Goal: Task Accomplishment & Management: Complete application form

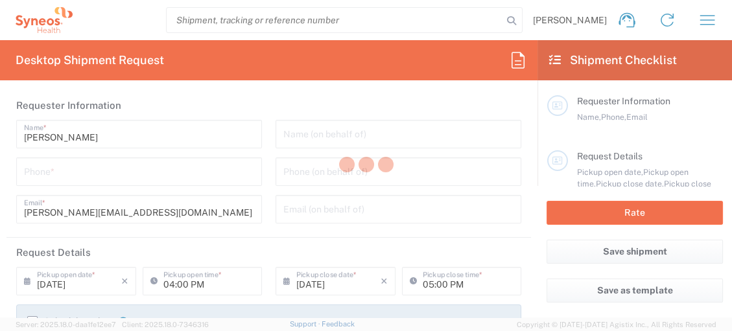
type input "8725"
type input "[US_STATE]"
type input "[GEOGRAPHIC_DATA]"
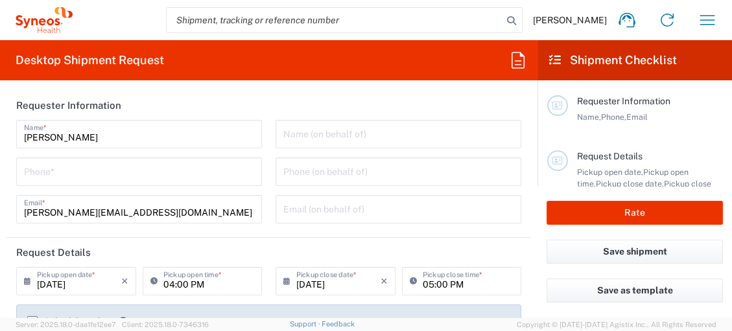
type input "Syneos Health, LLC-[GEOGRAPHIC_DATA] [GEOGRAPHIC_DATA] [GEOGRAPHIC_DATA]"
click at [127, 180] on input "tel" at bounding box center [139, 170] width 230 height 23
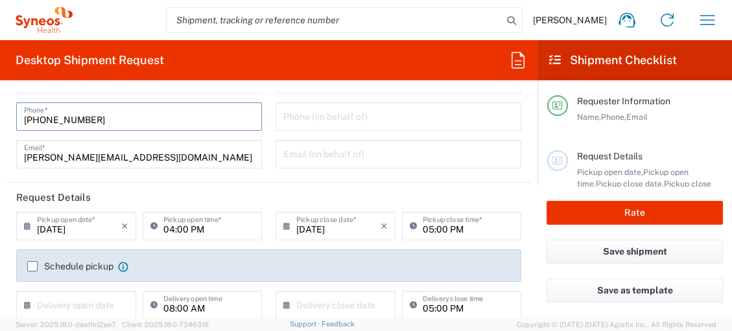
scroll to position [144, 0]
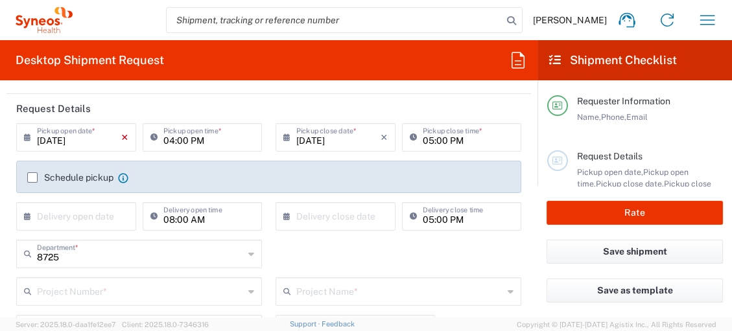
type input "[PHONE_NUMBER]"
click at [121, 140] on icon "×" at bounding box center [124, 137] width 7 height 21
click at [25, 138] on icon at bounding box center [30, 137] width 13 height 21
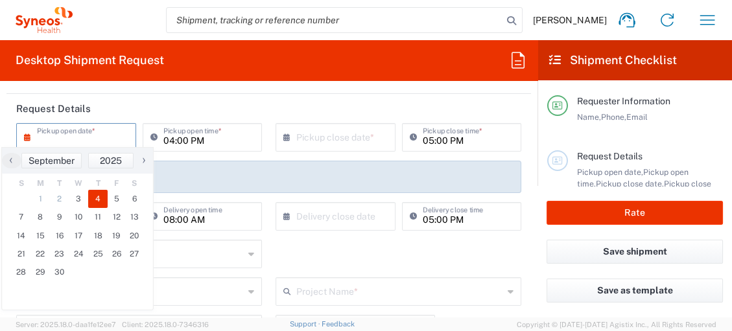
click at [98, 195] on span "4" at bounding box center [97, 199] width 19 height 18
type input "[DATE]"
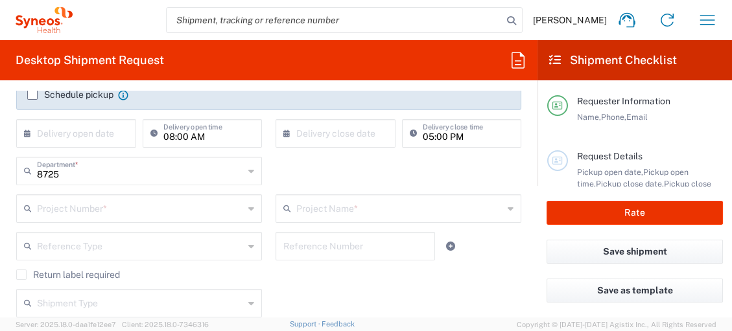
scroll to position [288, 0]
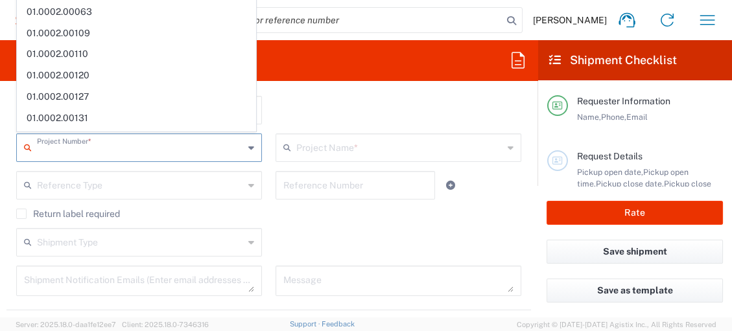
click at [95, 147] on input "text" at bounding box center [140, 146] width 207 height 23
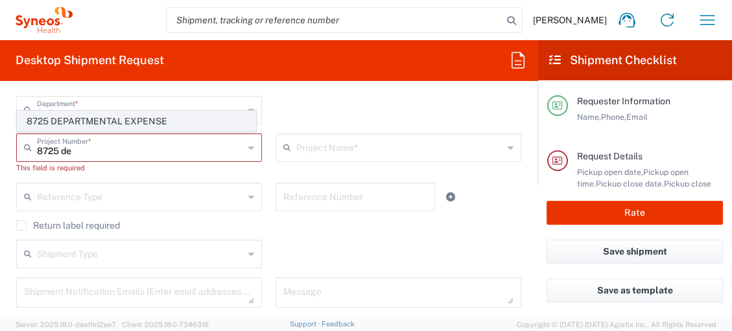
click at [93, 124] on span "8725 DEPARTMENTAL EXPENSE" at bounding box center [136, 121] width 238 height 20
type input "8725 DEPARTMENTAL EXPENSE"
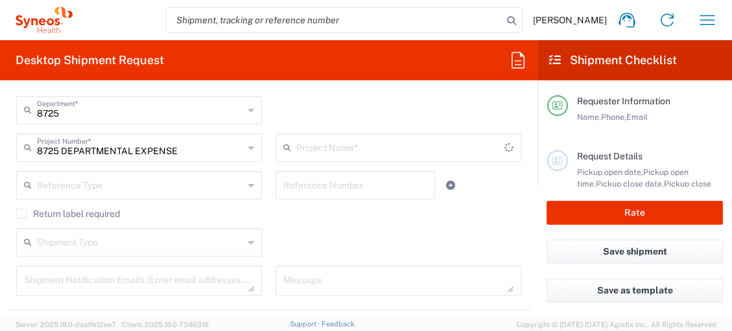
type input "8725 DEPARTMENTAL EXPENSE"
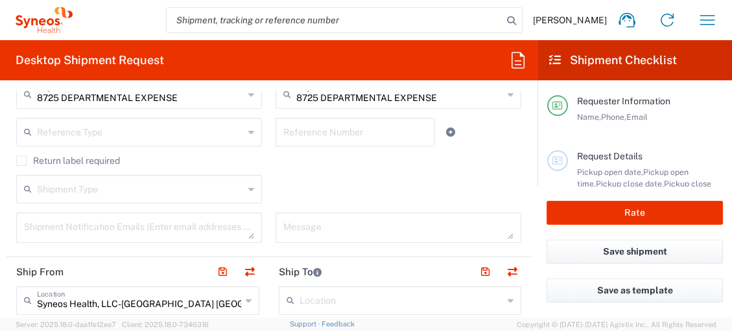
scroll to position [360, 0]
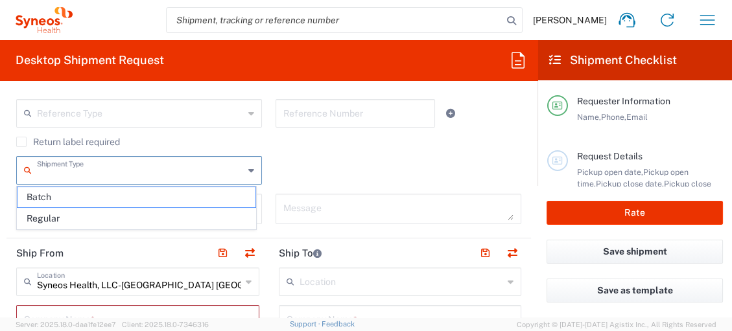
click at [157, 170] on input "text" at bounding box center [140, 169] width 207 height 23
click at [287, 167] on div "Shipment Type Batch Regular" at bounding box center [269, 175] width 518 height 38
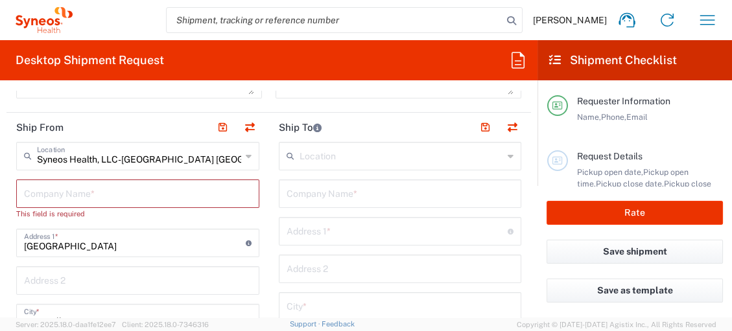
scroll to position [504, 0]
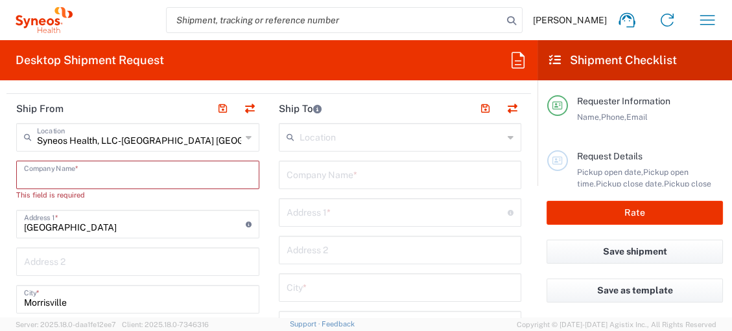
click at [102, 173] on input "text" at bounding box center [137, 174] width 227 height 23
click at [188, 172] on input "text" at bounding box center [137, 174] width 227 height 23
click at [238, 135] on div "Syneos Health, LLC-[GEOGRAPHIC_DATA] [GEOGRAPHIC_DATA] [GEOGRAPHIC_DATA] Locati…" at bounding box center [137, 137] width 243 height 29
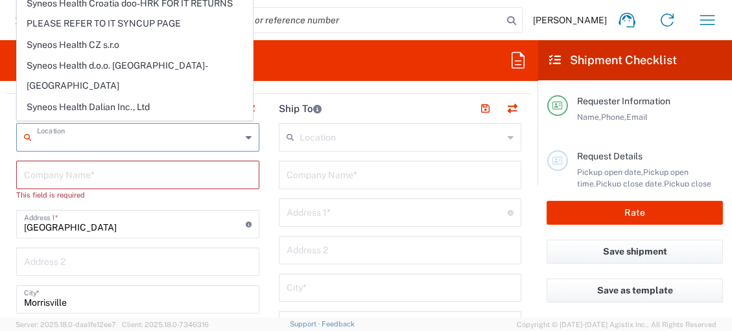
scroll to position [1727, 0]
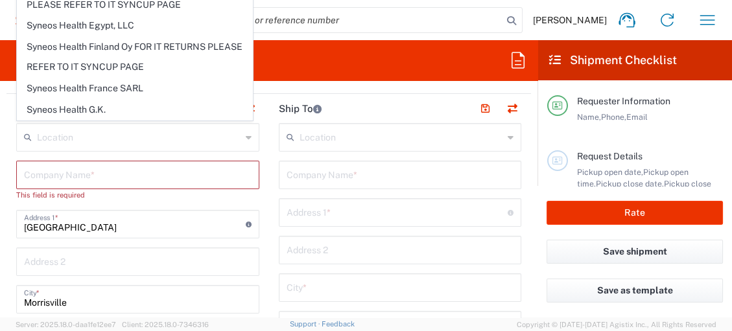
type input "SYNEOS HEALTH LLC [GEOGRAPHIC_DATA] [GEOGRAPHIC_DATA]"
type input "SYNEOS HEALTH LLC"
type input "1030 SYNC ST"
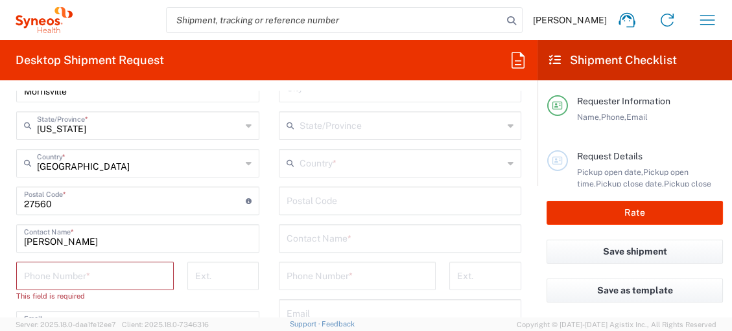
scroll to position [720, 0]
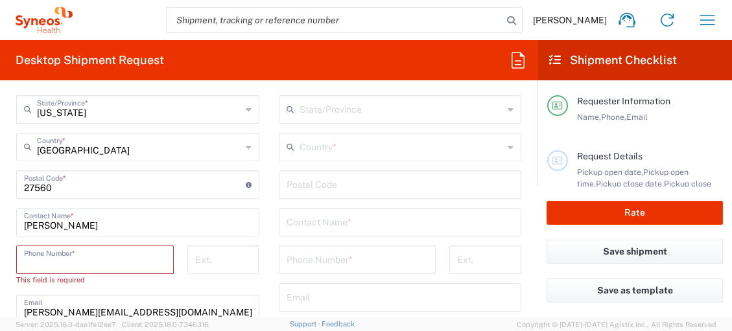
click at [66, 262] on input "tel" at bounding box center [95, 259] width 142 height 23
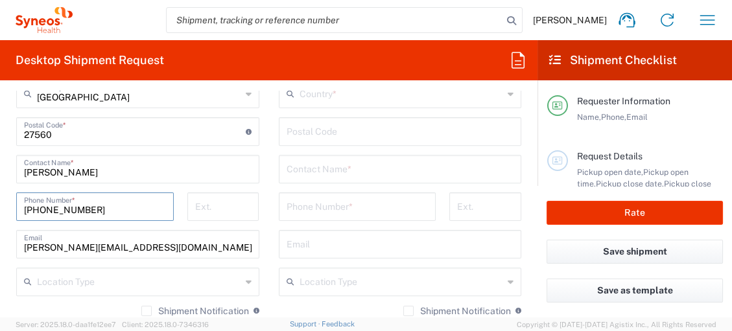
scroll to position [792, 0]
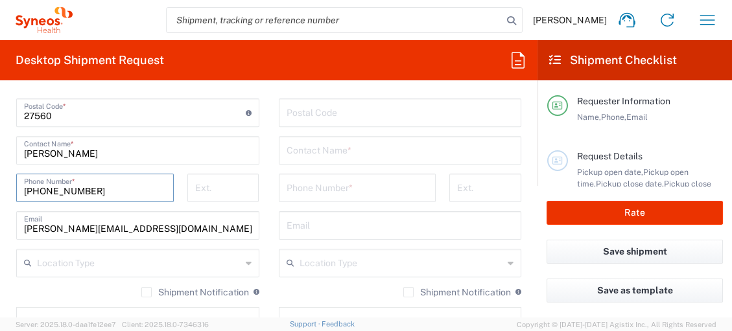
type input "[PHONE_NUMBER]"
click at [68, 261] on input "text" at bounding box center [139, 262] width 204 height 23
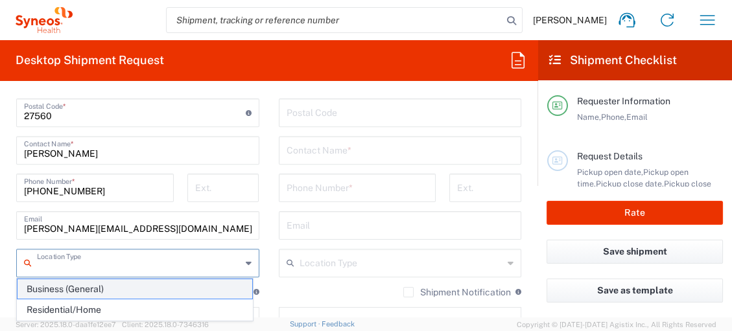
click at [68, 286] on span "Business (General)" at bounding box center [134, 289] width 235 height 20
type input "Business (General)"
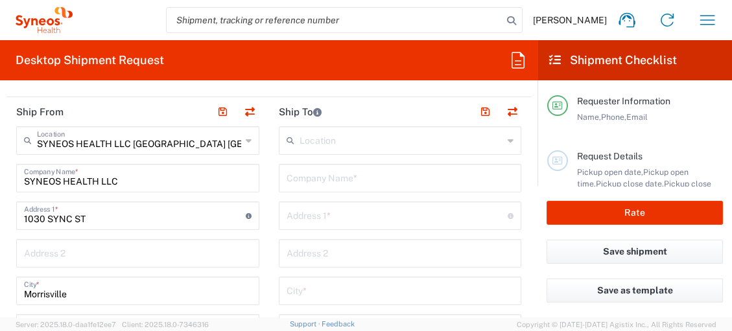
scroll to position [504, 0]
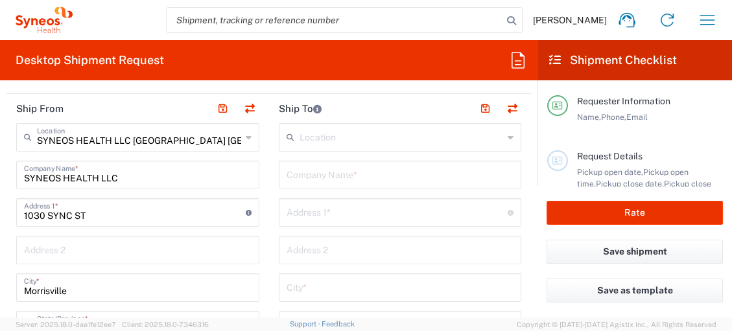
click at [325, 180] on input "text" at bounding box center [399, 174] width 227 height 23
type input "Syneos Health"
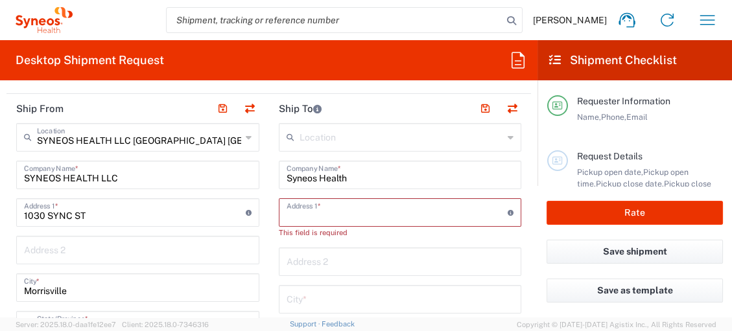
click at [338, 204] on input "text" at bounding box center [397, 211] width 222 height 23
paste input "9801 Valley ranch Parkway West"
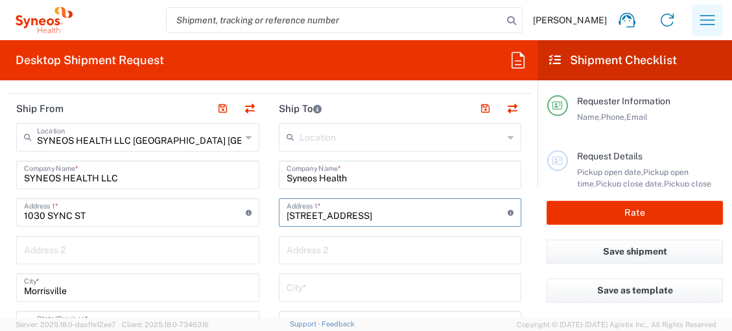
type input "9801 Valley ranch Parkway West"
click at [310, 251] on input "text" at bounding box center [399, 249] width 227 height 23
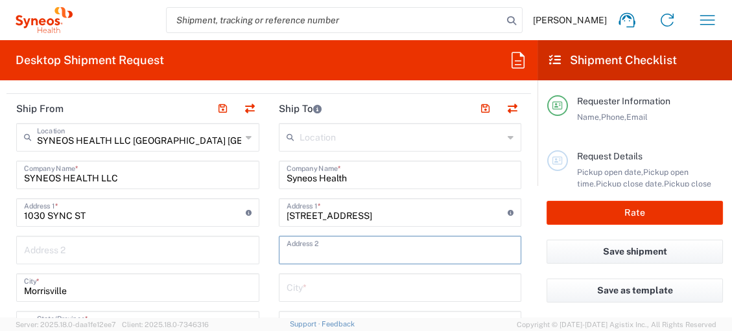
paste input "APT# 1149"
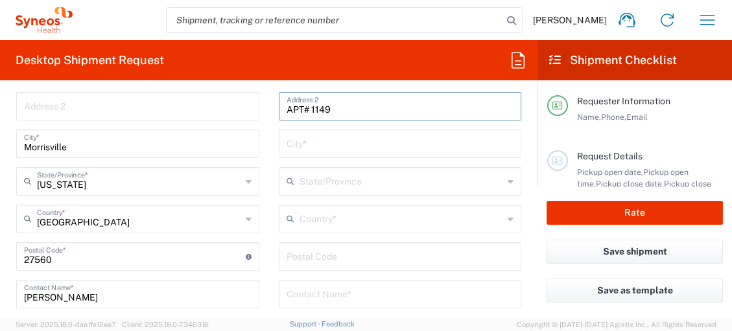
type input "APT# 1149"
click at [330, 218] on input "text" at bounding box center [401, 218] width 204 height 23
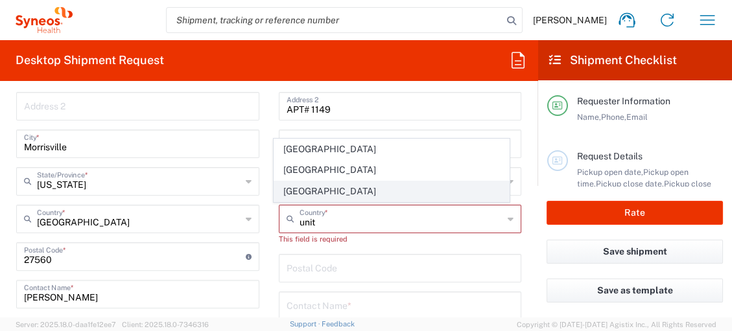
click at [297, 194] on span "[GEOGRAPHIC_DATA]" at bounding box center [391, 191] width 235 height 20
type input "[GEOGRAPHIC_DATA]"
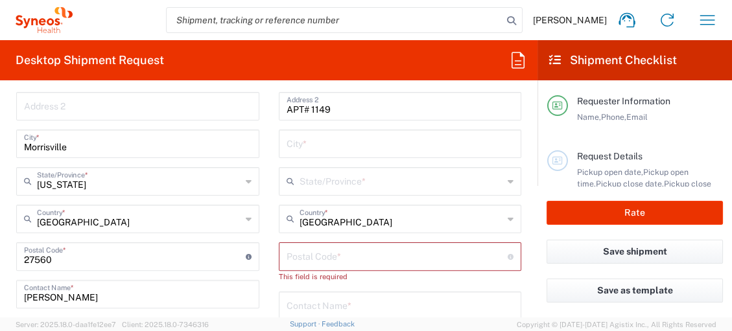
click at [312, 182] on input "text" at bounding box center [401, 180] width 204 height 23
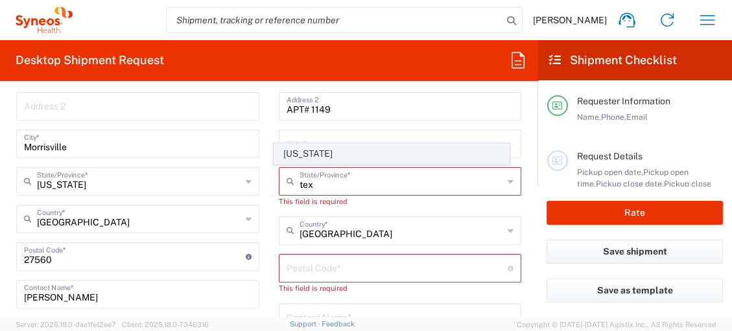
click at [320, 160] on span "[US_STATE]" at bounding box center [391, 154] width 235 height 20
type input "[US_STATE]"
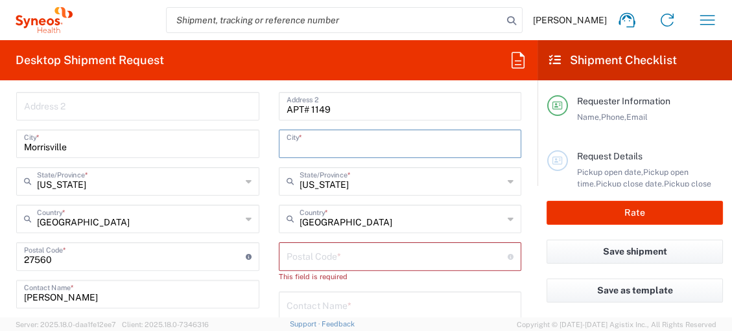
click at [347, 139] on input "text" at bounding box center [399, 143] width 227 height 23
type input "Irving"
drag, startPoint x: 339, startPoint y: 251, endPoint x: 349, endPoint y: 248, distance: 10.2
click at [339, 251] on input "undefined" at bounding box center [397, 255] width 222 height 23
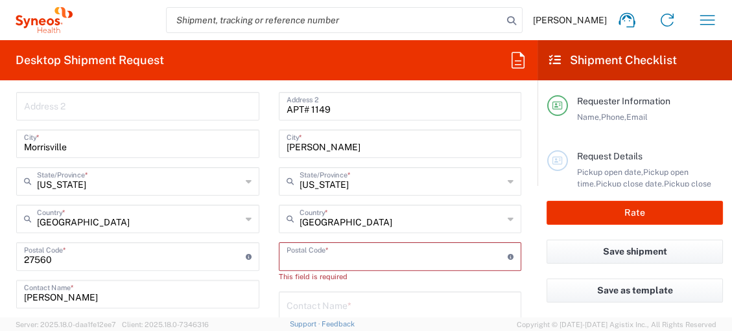
click at [369, 250] on input "undefined" at bounding box center [397, 255] width 222 height 23
paste input "75063"
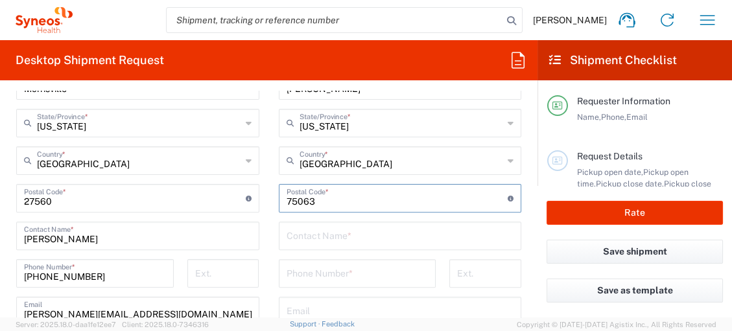
scroll to position [792, 0]
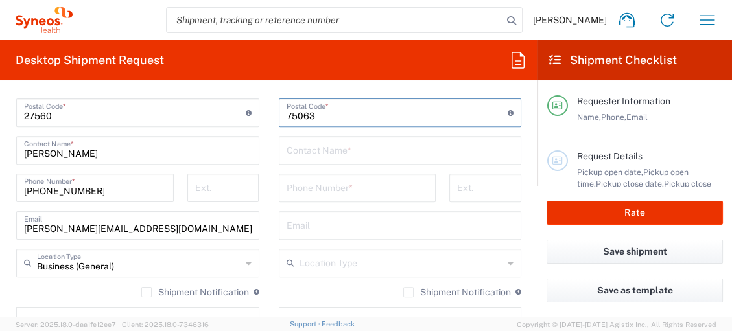
type input "75063"
click at [369, 146] on input "text" at bounding box center [399, 149] width 227 height 23
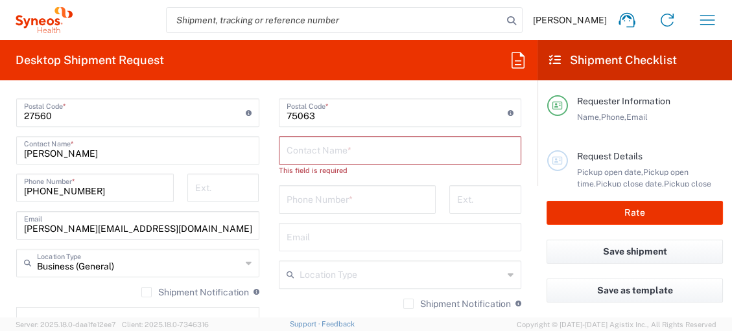
click at [354, 154] on input "text" at bounding box center [399, 149] width 227 height 23
paste input "Sreenivasa Chary"
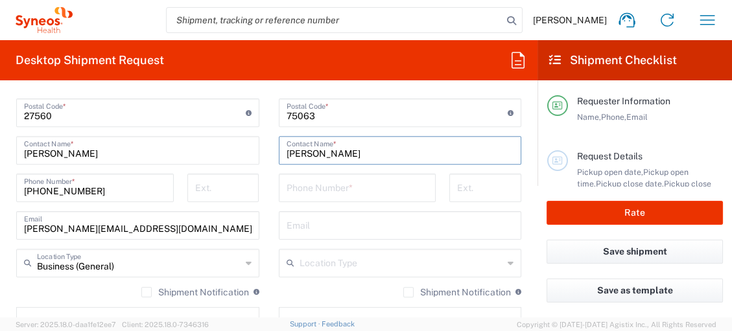
type input "Sreenivasa Chary"
click at [325, 227] on input "text" at bounding box center [399, 224] width 227 height 23
paste input "Sreenivasa Chary"
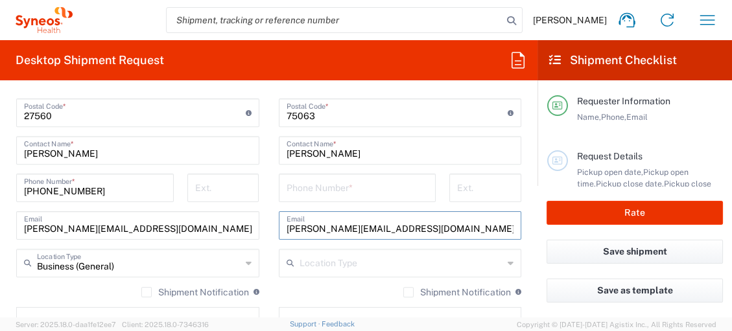
type input "Sreenivasa.Chary@syneoshealth.com"
click at [316, 189] on input "tel" at bounding box center [357, 187] width 142 height 23
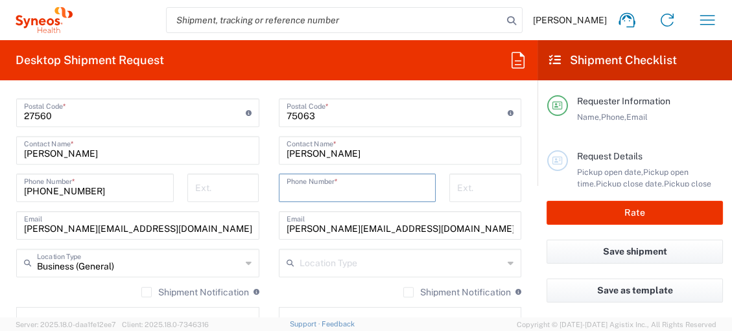
paste input "469 990 4381"
type input "469 990 4381"
click at [323, 265] on input "text" at bounding box center [401, 262] width 204 height 23
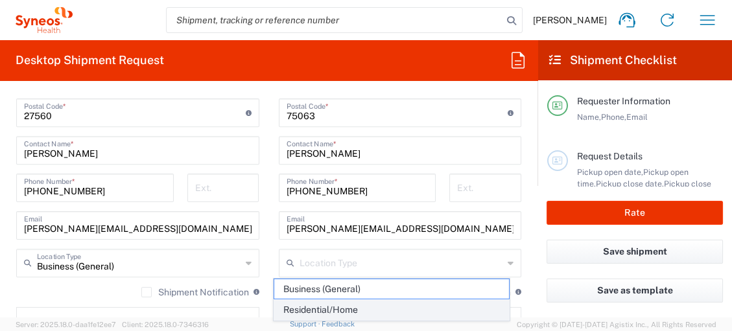
click at [330, 308] on span "Residential/Home" at bounding box center [391, 310] width 235 height 20
type input "Residential/Home"
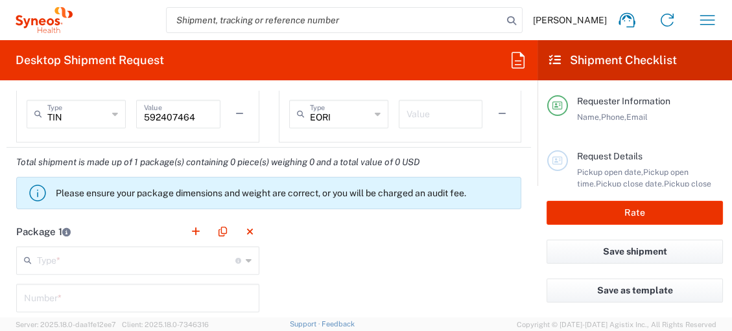
scroll to position [1079, 0]
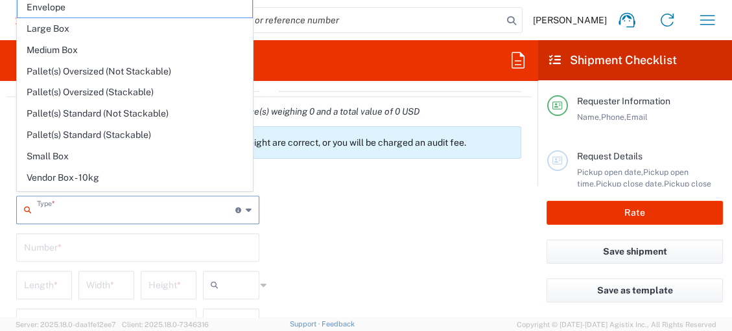
click at [110, 214] on input "text" at bounding box center [136, 209] width 198 height 23
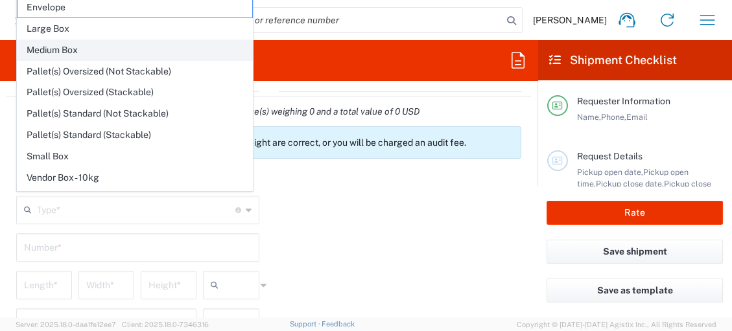
click at [111, 49] on span "Medium Box" at bounding box center [134, 50] width 235 height 20
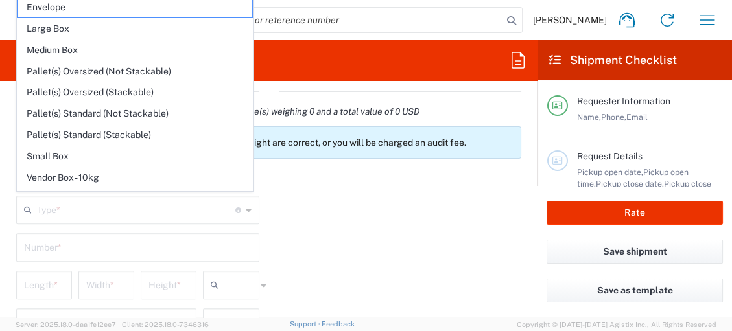
type input "Medium Box"
type input "13"
type input "11.5"
type input "2.5"
type input "in"
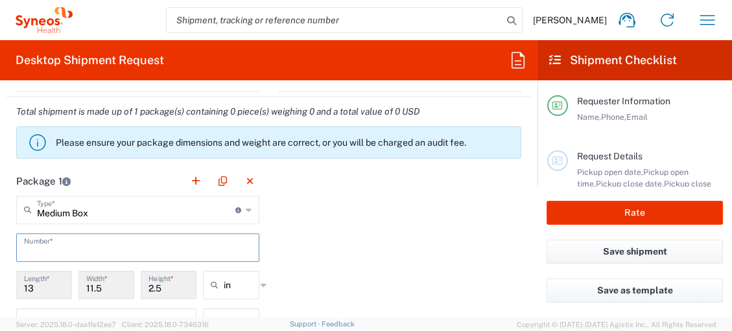
click at [159, 244] on input "text" at bounding box center [137, 246] width 227 height 23
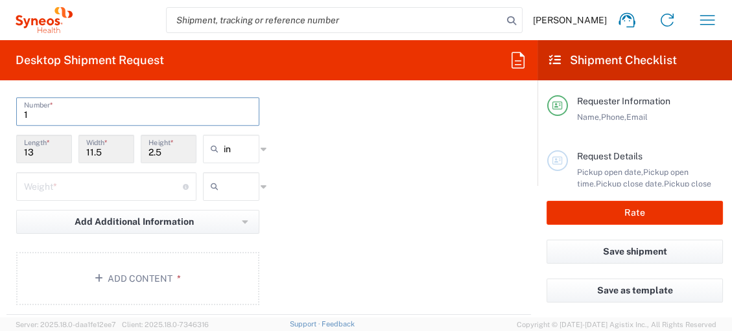
scroll to position [1224, 0]
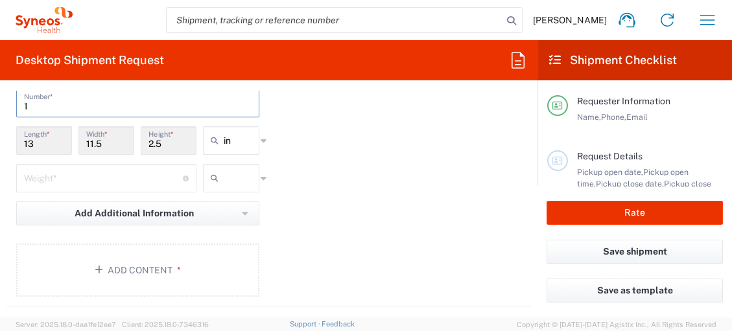
type input "1"
click at [154, 176] on input "number" at bounding box center [103, 177] width 159 height 23
type input "1"
click at [215, 176] on icon at bounding box center [217, 178] width 13 height 21
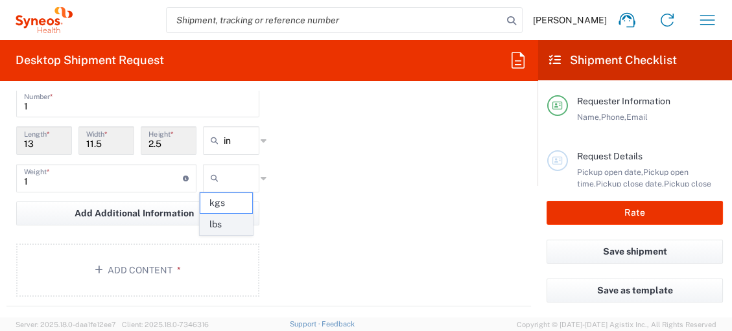
click at [225, 222] on span "lbs" at bounding box center [226, 224] width 52 height 20
type input "lbs"
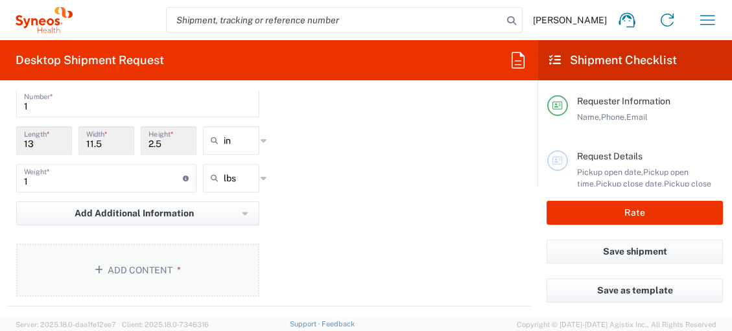
click at [154, 266] on button "Add Content *" at bounding box center [137, 270] width 243 height 53
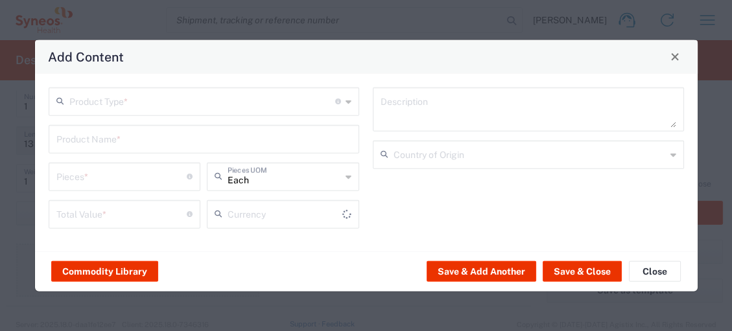
type input "US Dollar"
click at [178, 103] on input "text" at bounding box center [202, 100] width 266 height 23
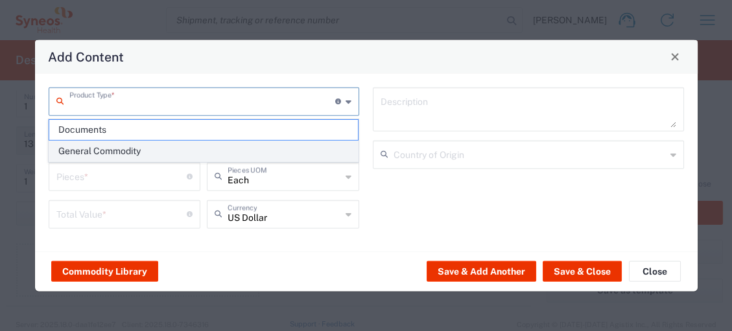
click at [149, 152] on span "General Commodity" at bounding box center [203, 151] width 308 height 20
type input "General Commodity"
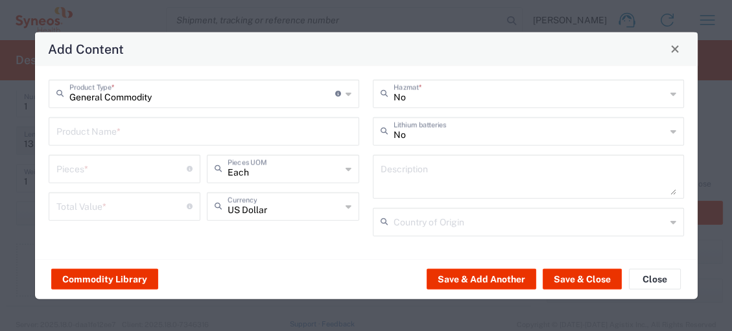
click at [166, 133] on input "text" at bounding box center [203, 130] width 295 height 23
click at [334, 134] on input "text" at bounding box center [203, 130] width 295 height 23
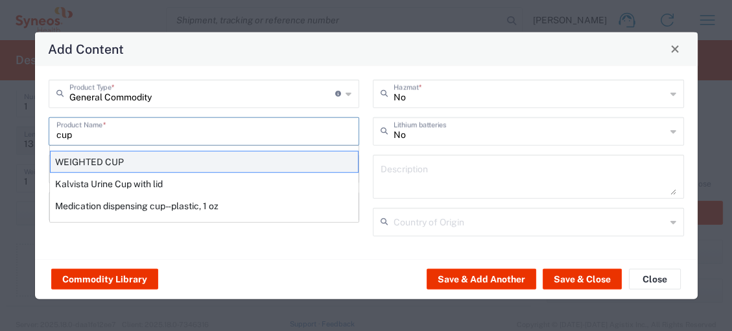
click at [138, 168] on div "WEIGHTED CUP" at bounding box center [204, 161] width 308 height 22
type input "WEIGHTED CUP"
type input "1"
type textarea "STAINLESS STEEL"
type input "[GEOGRAPHIC_DATA]"
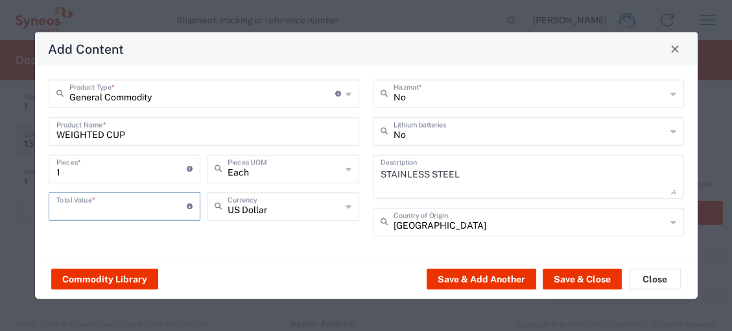
click at [124, 208] on input "number" at bounding box center [121, 205] width 131 height 23
type input "12.00"
click at [576, 278] on button "Save & Close" at bounding box center [581, 279] width 79 height 21
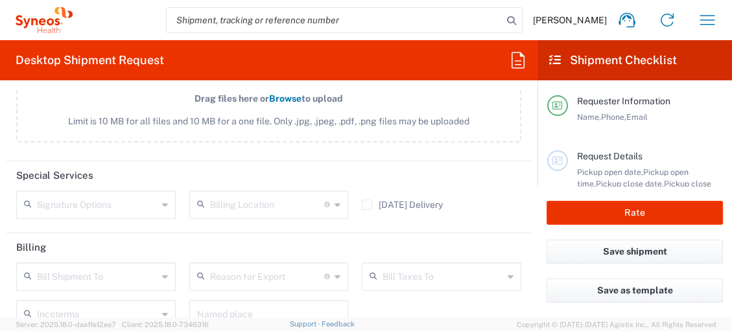
scroll to position [1656, 0]
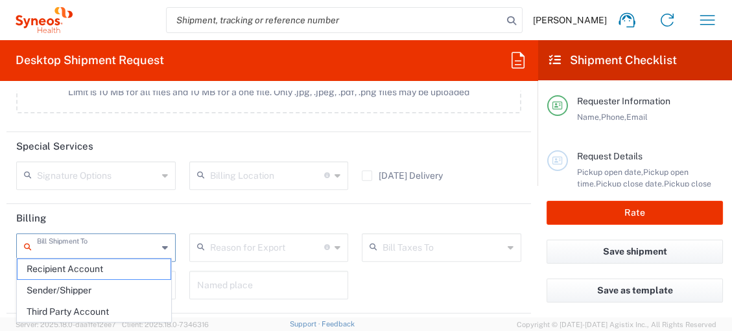
click at [124, 241] on input "text" at bounding box center [97, 246] width 121 height 23
click at [114, 284] on span "Sender/Shipper" at bounding box center [93, 291] width 153 height 20
type input "Sender/Shipper"
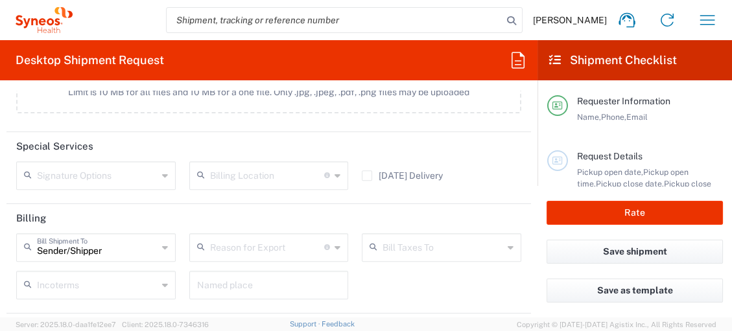
click at [257, 246] on input "text" at bounding box center [267, 246] width 115 height 23
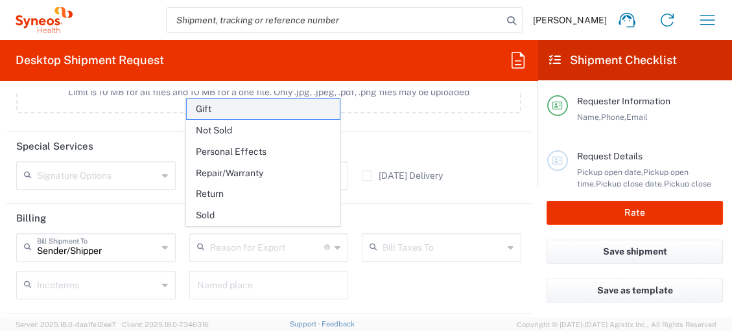
click at [248, 113] on span "Gift" at bounding box center [263, 109] width 153 height 20
type input "Gift"
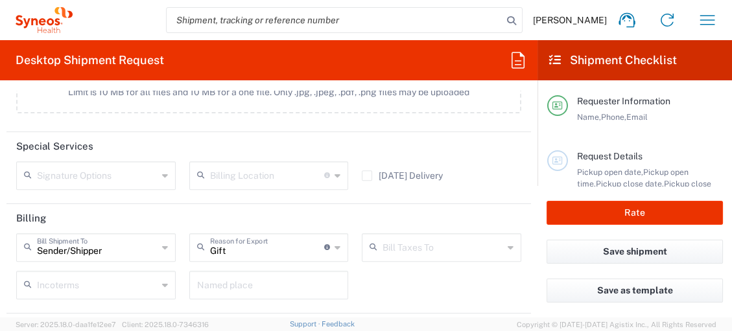
click at [421, 245] on input "text" at bounding box center [442, 246] width 121 height 23
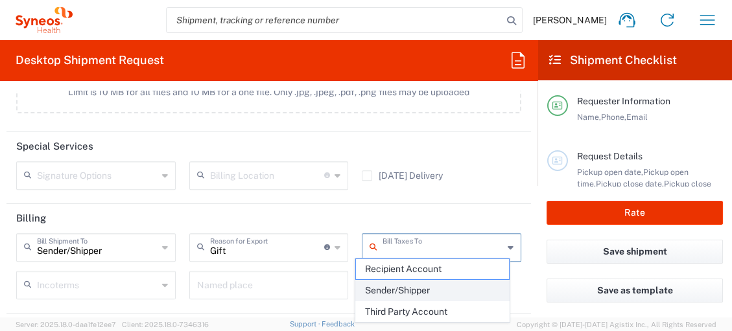
click at [424, 284] on span "Sender/Shipper" at bounding box center [432, 291] width 153 height 20
type input "Sender/Shipper"
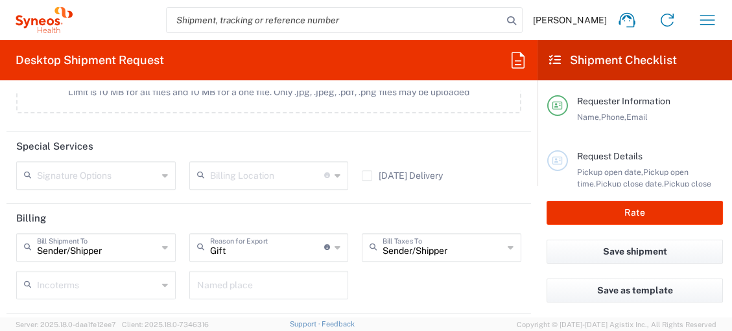
click at [455, 194] on agx-form-section "Special Services Signature Options Adult Signature Required Billing Location Fo…" at bounding box center [268, 168] width 524 height 72
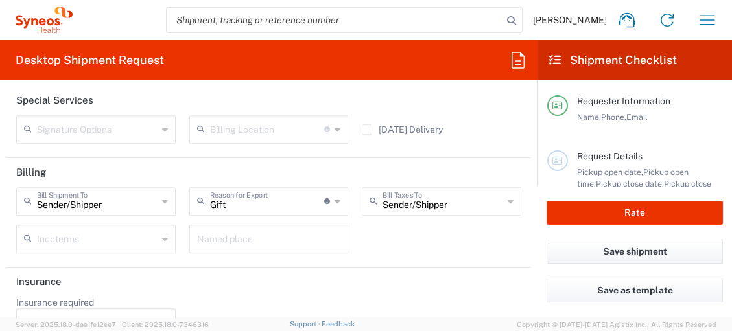
scroll to position [1728, 0]
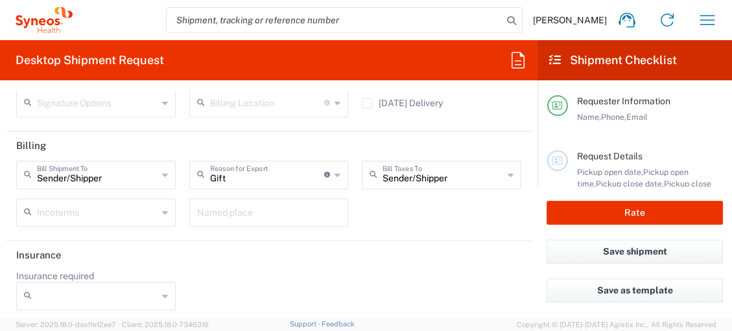
click at [141, 295] on input "Insurance required" at bounding box center [97, 296] width 121 height 21
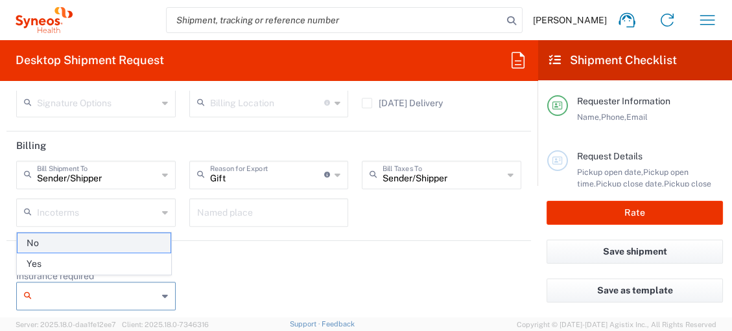
click at [101, 241] on span "No" at bounding box center [93, 243] width 153 height 20
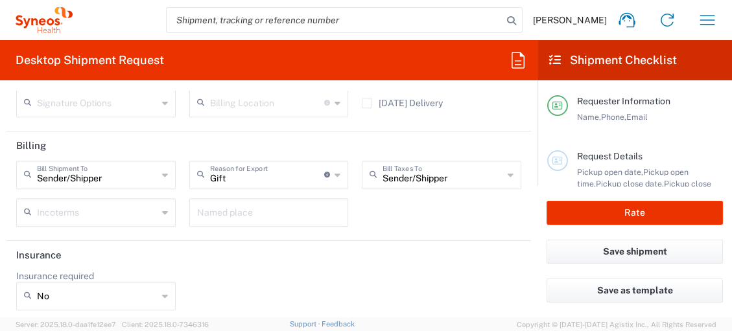
click at [162, 289] on icon at bounding box center [165, 296] width 6 height 21
type input "No"
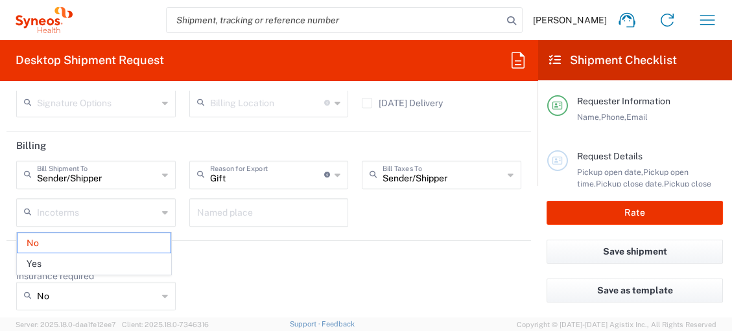
click at [162, 289] on icon at bounding box center [165, 296] width 6 height 21
click at [300, 281] on div "Insurance required No No Yes" at bounding box center [269, 294] width 518 height 49
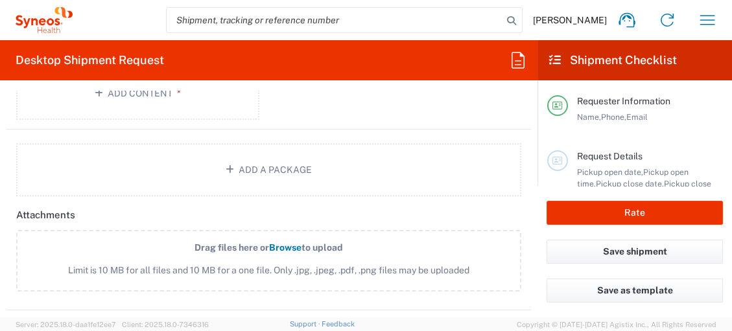
scroll to position [1440, 0]
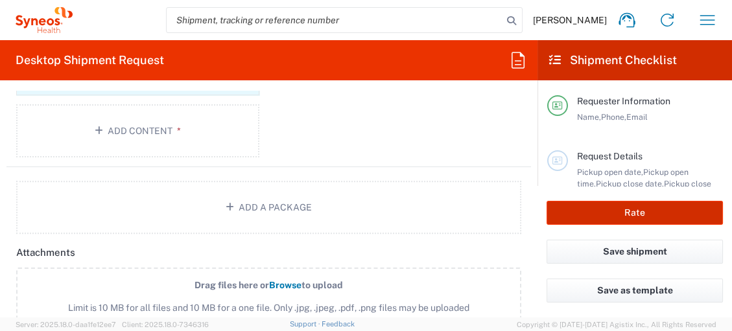
click at [612, 216] on button "Rate" at bounding box center [634, 213] width 176 height 24
type input "8725 DEPARTMENTAL EXPENSE"
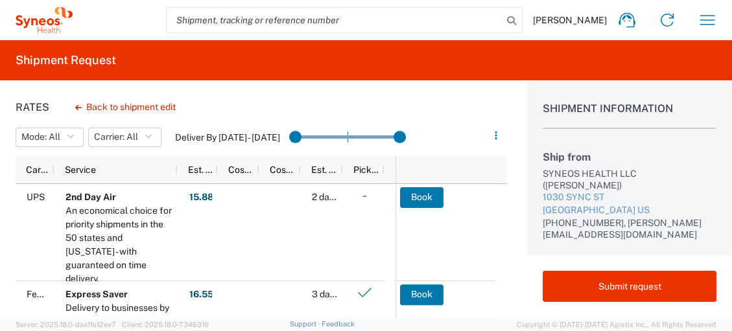
scroll to position [29, 0]
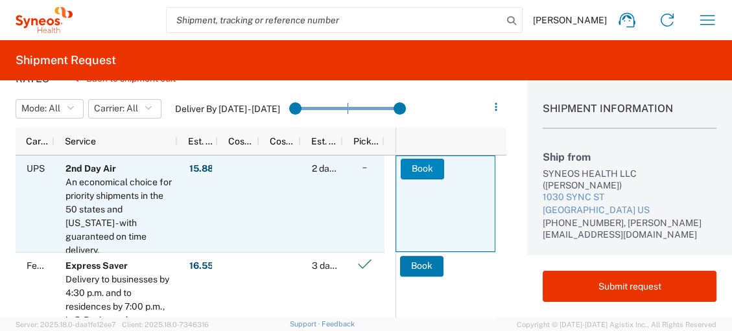
click at [421, 167] on button "Book" at bounding box center [421, 169] width 43 height 21
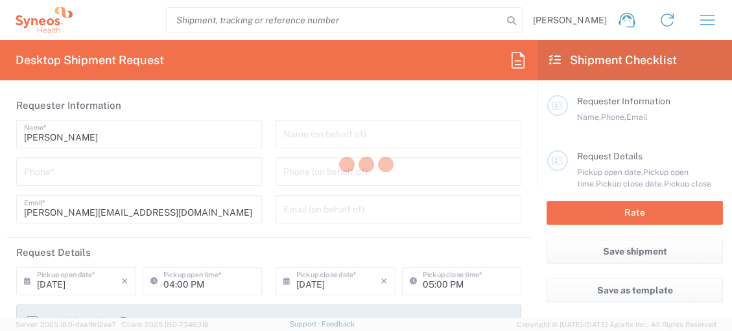
type input "8725"
type input "[US_STATE]"
type input "[GEOGRAPHIC_DATA]"
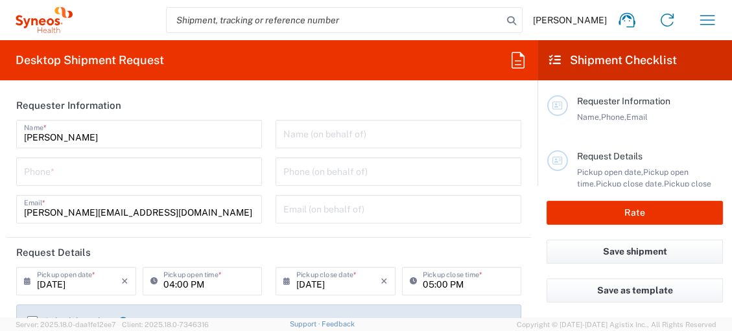
click at [65, 170] on input "tel" at bounding box center [139, 170] width 230 height 23
type input "9"
type input "Syneos Health, LLC-[GEOGRAPHIC_DATA] [GEOGRAPHIC_DATA] [GEOGRAPHIC_DATA]"
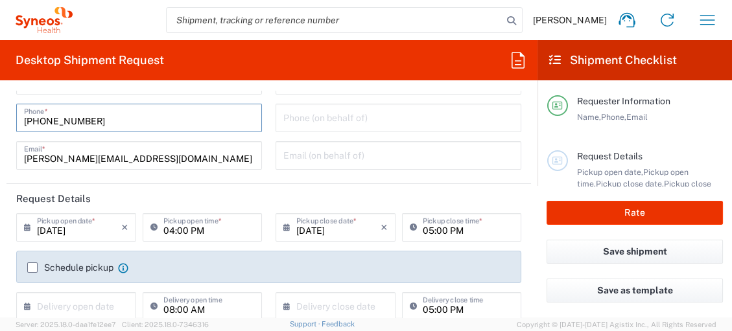
scroll to position [72, 0]
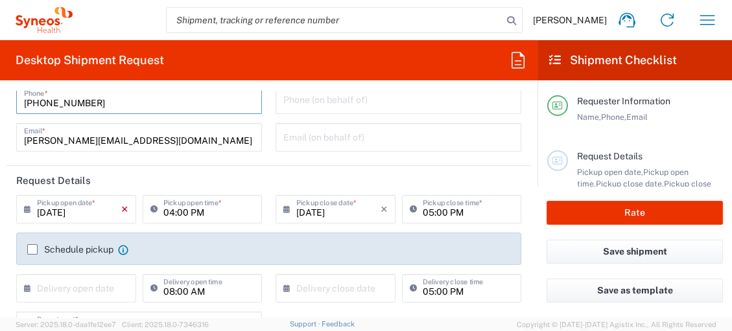
type input "[PHONE_NUMBER]"
click at [122, 208] on icon "×" at bounding box center [124, 209] width 7 height 21
click at [27, 209] on icon at bounding box center [30, 209] width 13 height 21
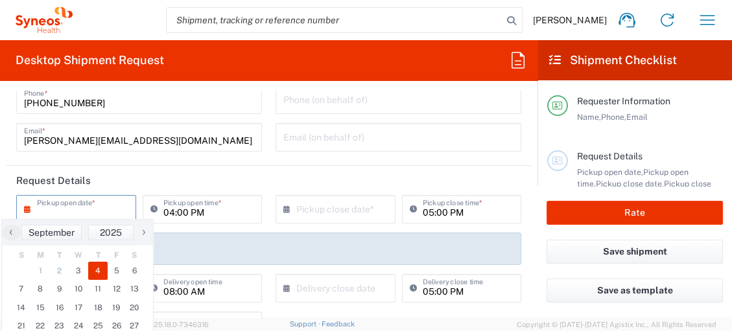
click at [100, 268] on span "4" at bounding box center [97, 271] width 19 height 18
type input "[DATE]"
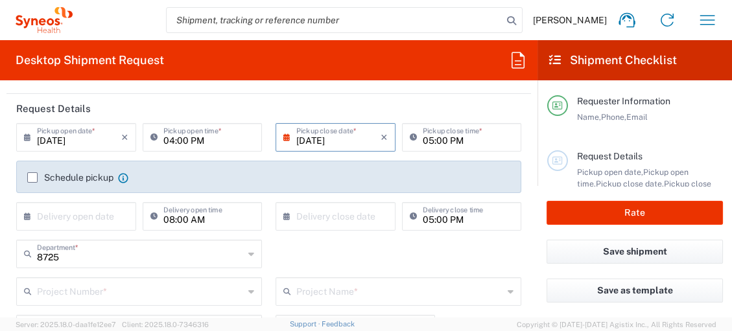
scroll to position [288, 0]
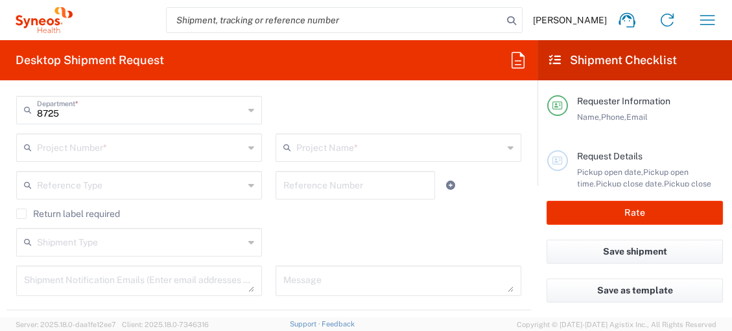
click at [90, 150] on input "text" at bounding box center [140, 146] width 207 height 23
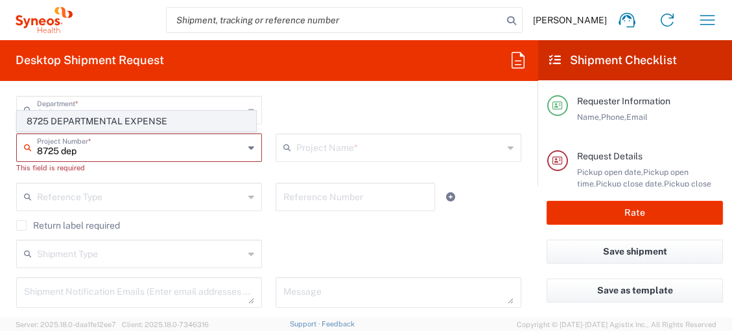
click at [105, 119] on span "8725 DEPARTMENTAL EXPENSE" at bounding box center [136, 121] width 238 height 20
type input "8725 DEPARTMENTAL EXPENSE"
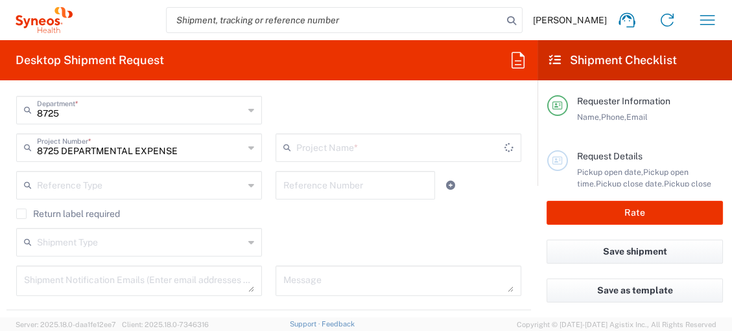
type input "8725 DEPARTMENTAL EXPENSE"
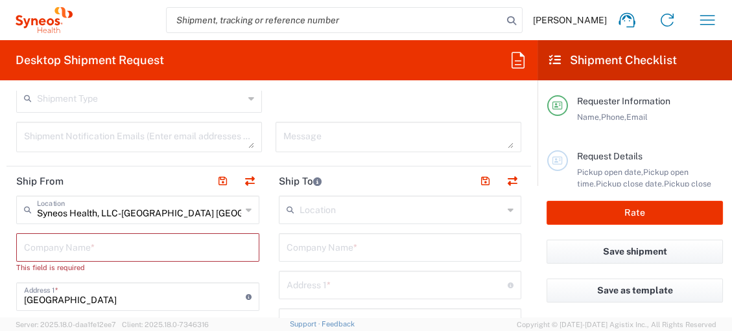
scroll to position [504, 0]
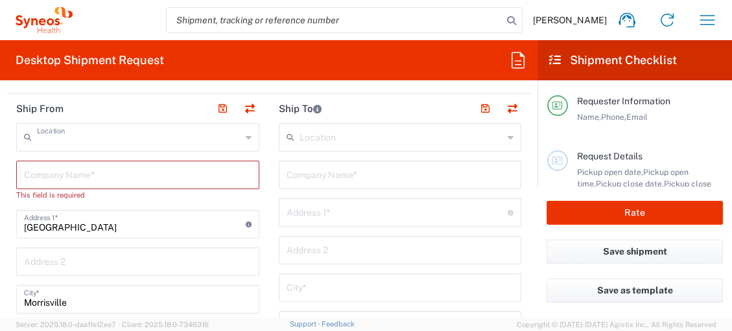
click at [221, 137] on input "text" at bounding box center [139, 136] width 204 height 23
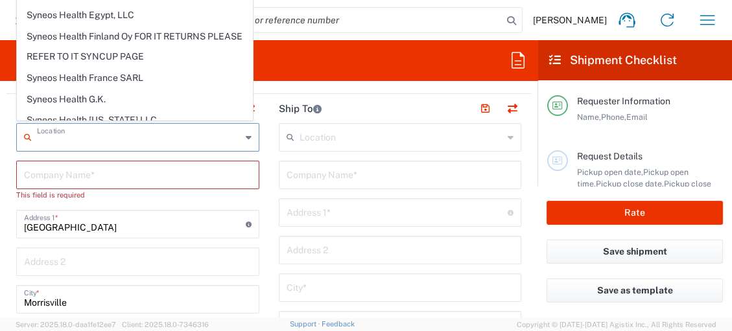
scroll to position [1727, 0]
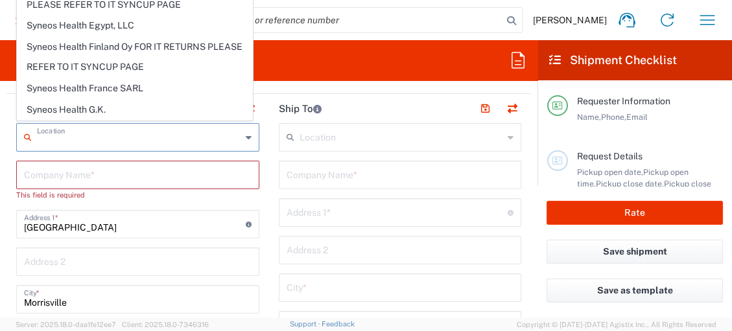
type input "SYNEOS HEALTH LLC [GEOGRAPHIC_DATA] [GEOGRAPHIC_DATA]"
type input "SYNEOS HEALTH LLC"
type input "1030 SYNC ST"
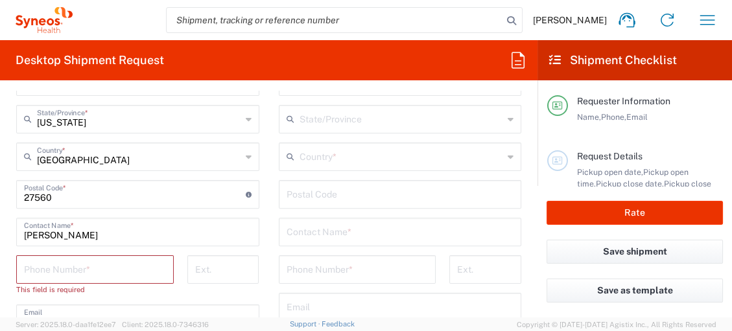
scroll to position [720, 0]
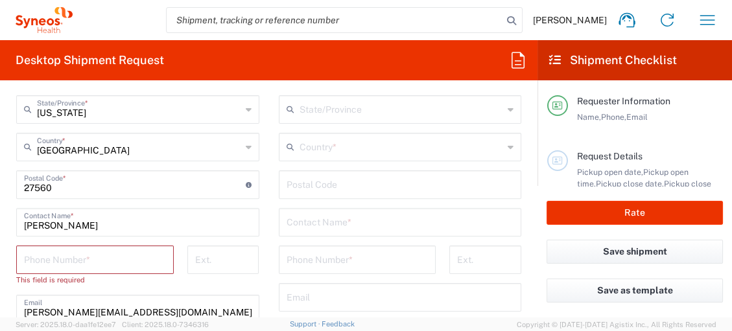
click at [79, 255] on input "tel" at bounding box center [95, 259] width 142 height 23
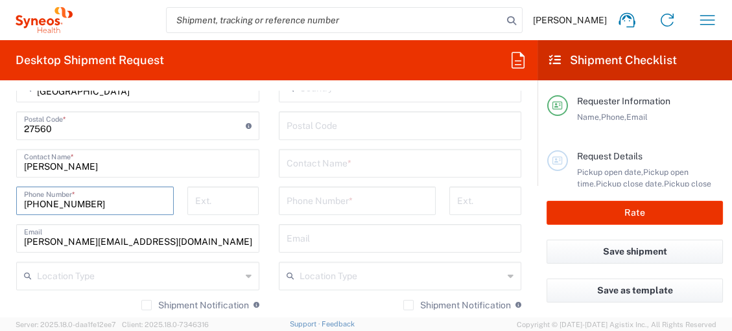
scroll to position [864, 0]
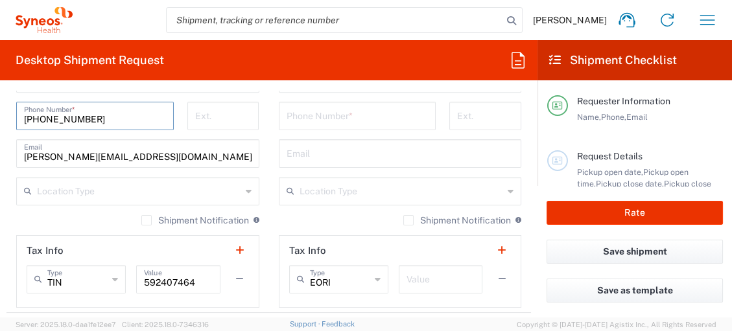
type input "[PHONE_NUMBER]"
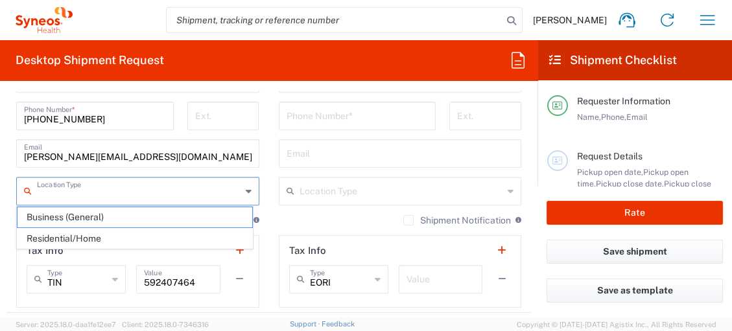
click at [229, 191] on input "text" at bounding box center [139, 190] width 204 height 23
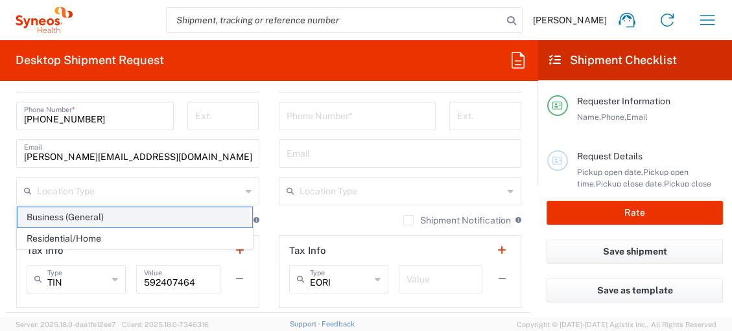
click at [178, 222] on span "Business (General)" at bounding box center [134, 217] width 235 height 20
type input "Business (General)"
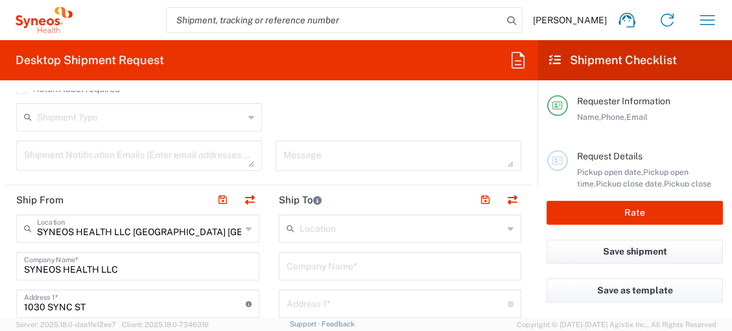
scroll to position [432, 0]
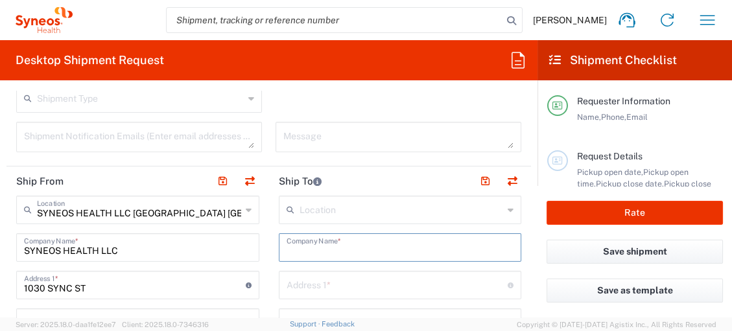
click at [421, 249] on input "text" at bounding box center [399, 246] width 227 height 23
type input "Syneos Health"
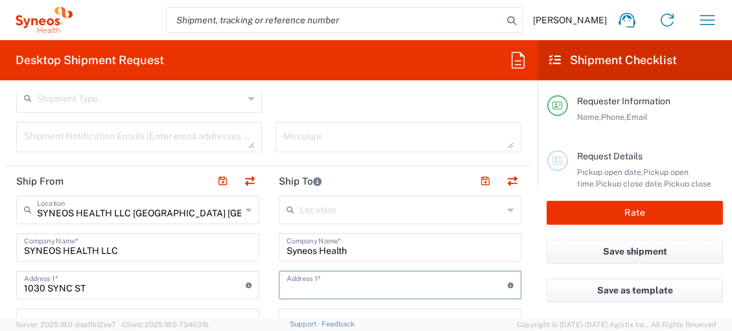
click at [390, 284] on input "text" at bounding box center [397, 284] width 222 height 23
paste input "3 Shuttle Road"
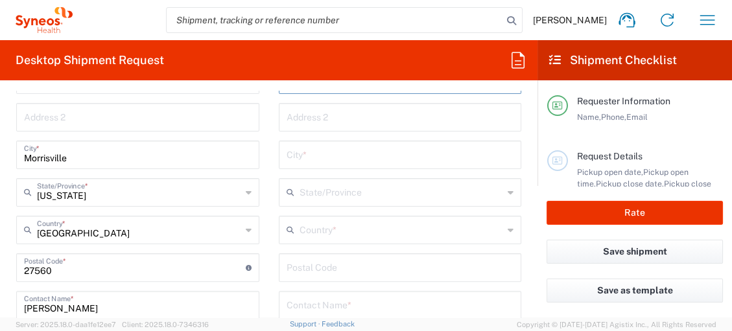
scroll to position [648, 0]
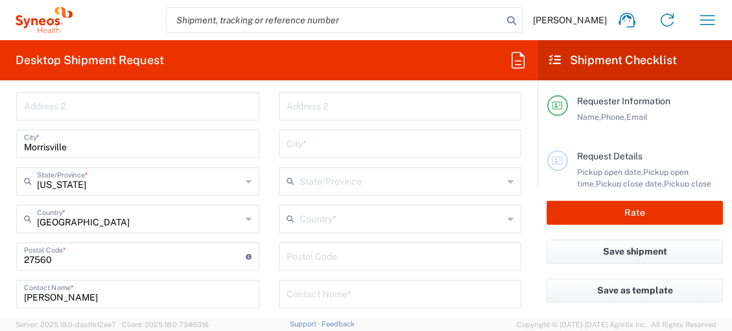
type input "3 Shuttle Road"
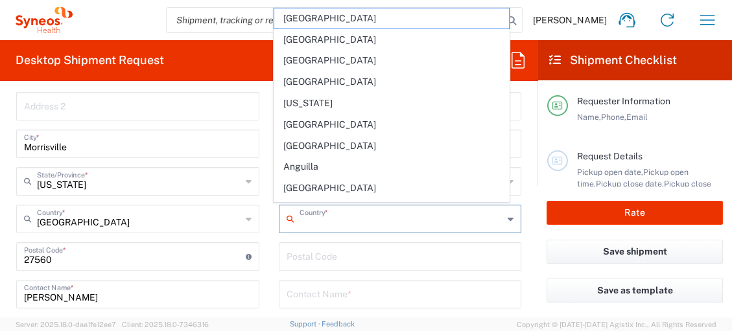
click at [369, 216] on input "text" at bounding box center [401, 218] width 204 height 23
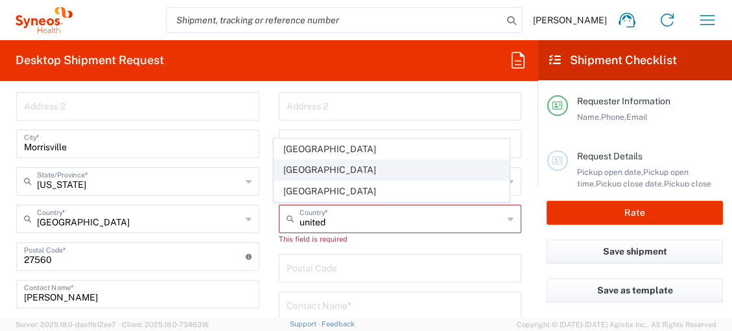
click at [310, 167] on span "[GEOGRAPHIC_DATA]" at bounding box center [391, 170] width 235 height 20
type input "[GEOGRAPHIC_DATA]"
type input "Sender/Shipper"
type input "Delivery Duty Paid"
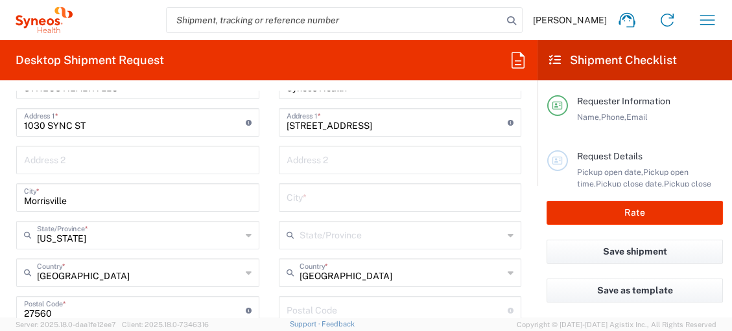
scroll to position [575, 0]
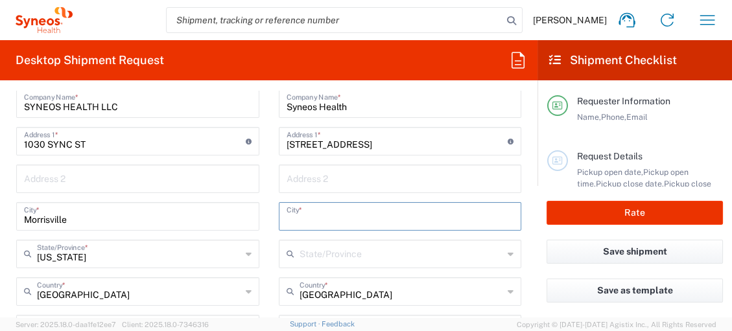
click at [339, 213] on input "text" at bounding box center [399, 215] width 227 height 23
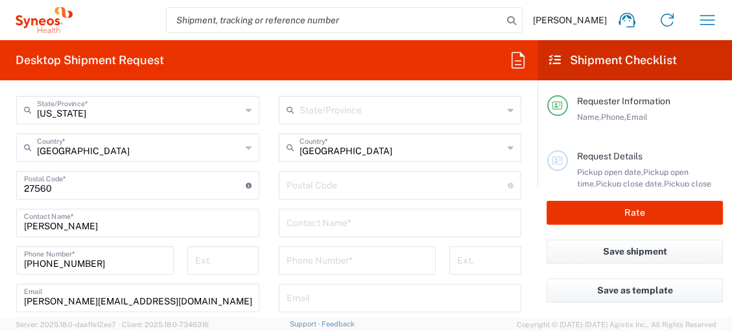
scroll to position [720, 0]
type input "Andover"
drag, startPoint x: 351, startPoint y: 190, endPoint x: 362, endPoint y: 185, distance: 13.0
click at [351, 190] on input "undefined" at bounding box center [397, 183] width 222 height 23
click at [328, 188] on input "undefined" at bounding box center [397, 183] width 222 height 23
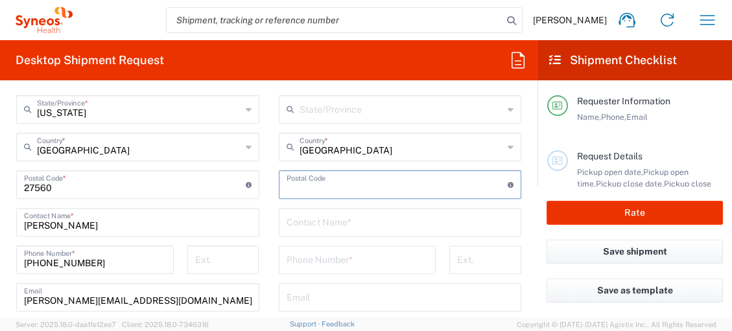
paste input "SP11 6WR"
type input "SP11 6WR"
click at [310, 222] on input "text" at bounding box center [399, 221] width 227 height 23
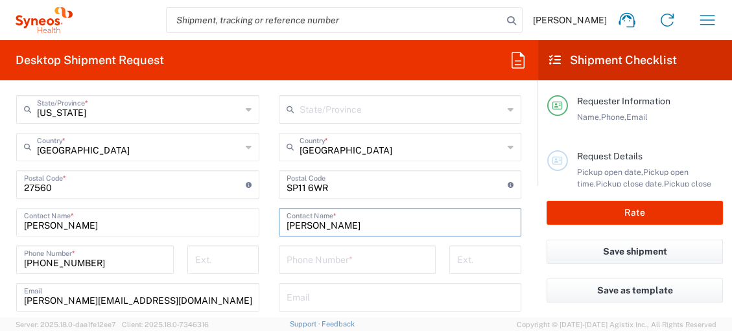
type input "Alex Rusu"
click at [306, 255] on input "tel" at bounding box center [357, 259] width 142 height 23
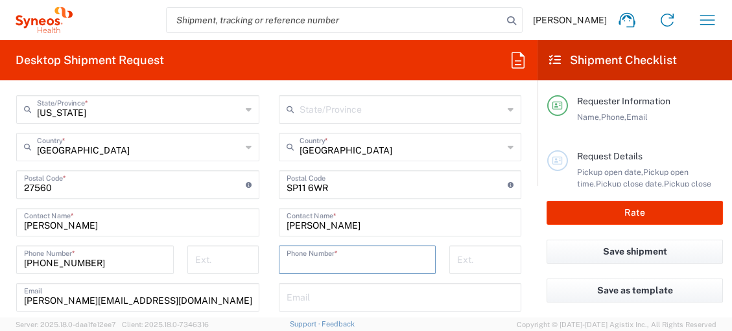
paste input "447596263381"
type input "447596263381"
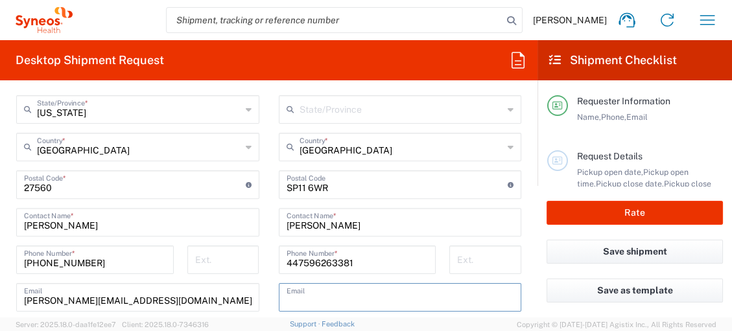
click at [384, 299] on input "text" at bounding box center [399, 296] width 227 height 23
click at [316, 296] on input "text" at bounding box center [399, 296] width 227 height 23
paste input "alex.rusu@syneoshealth.com"
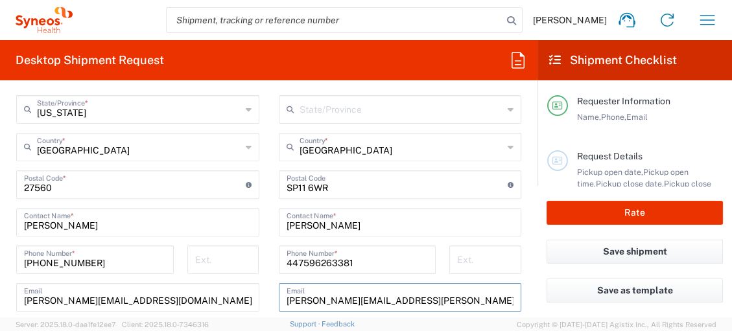
scroll to position [864, 0]
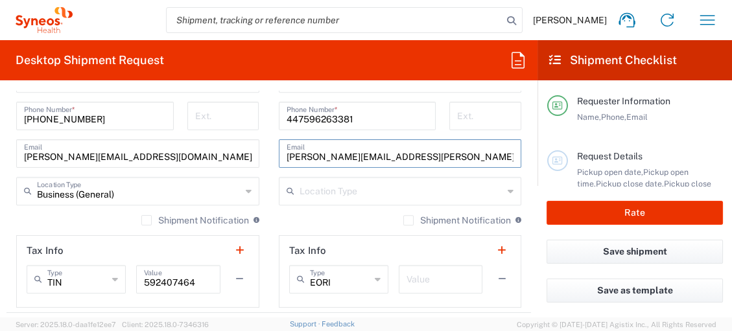
type input "alex.rusu@syneoshealth.com"
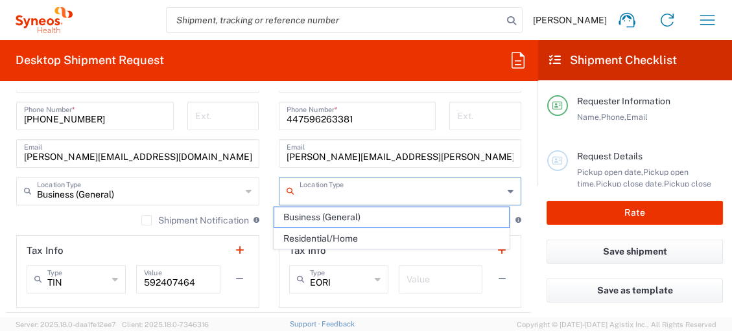
click at [347, 184] on input "text" at bounding box center [401, 190] width 204 height 23
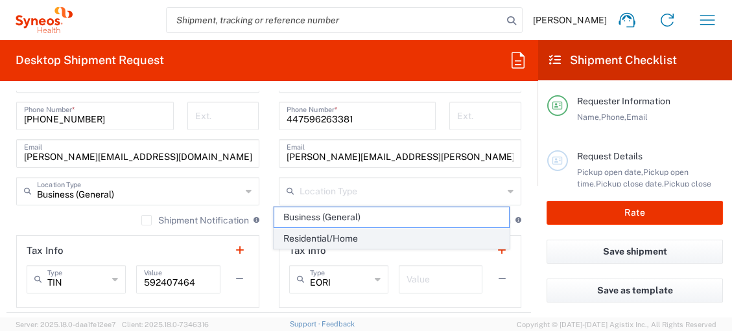
click at [349, 239] on span "Residential/Home" at bounding box center [391, 239] width 235 height 20
type input "Residential/Home"
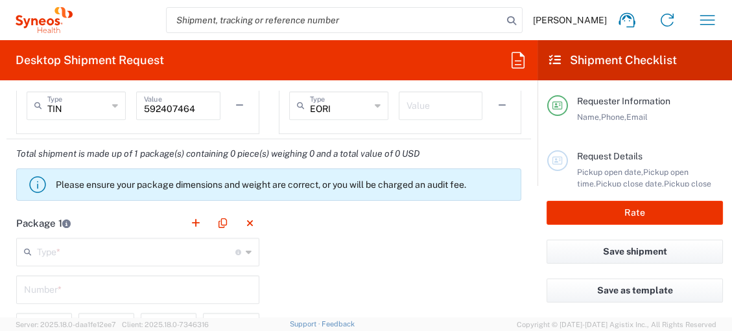
scroll to position [1079, 0]
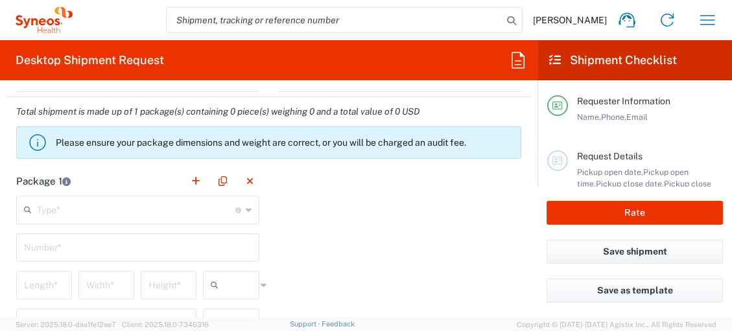
click at [122, 199] on input "text" at bounding box center [136, 209] width 198 height 23
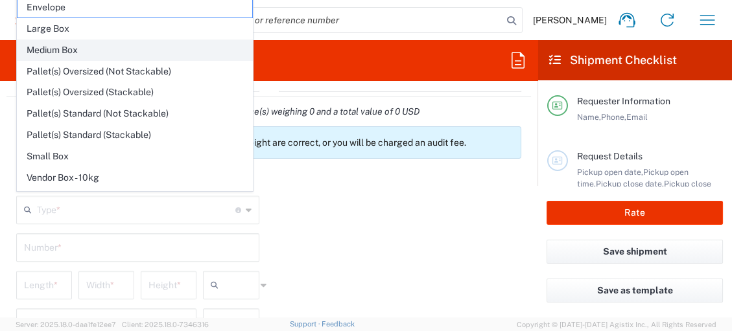
click at [130, 50] on span "Medium Box" at bounding box center [134, 50] width 235 height 20
type input "Medium Box"
type input "13"
type input "11.5"
type input "2.5"
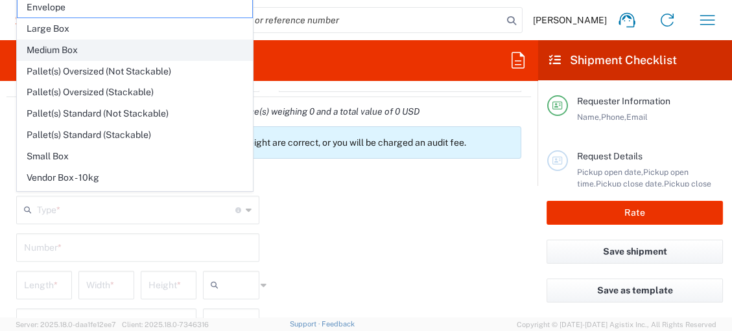
type input "in"
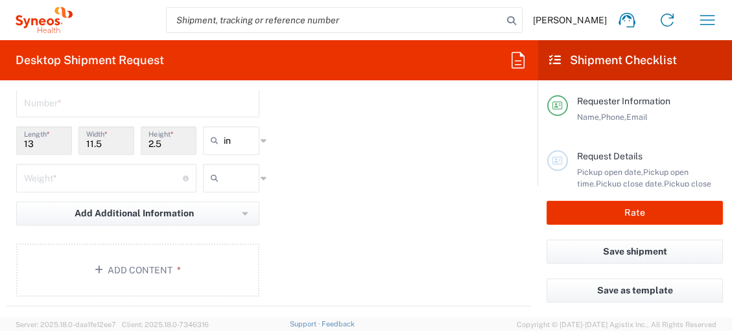
scroll to position [1151, 0]
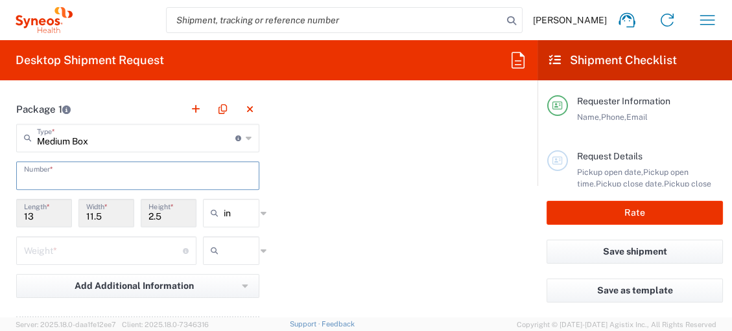
click at [128, 174] on input "text" at bounding box center [137, 174] width 227 height 23
type input "1"
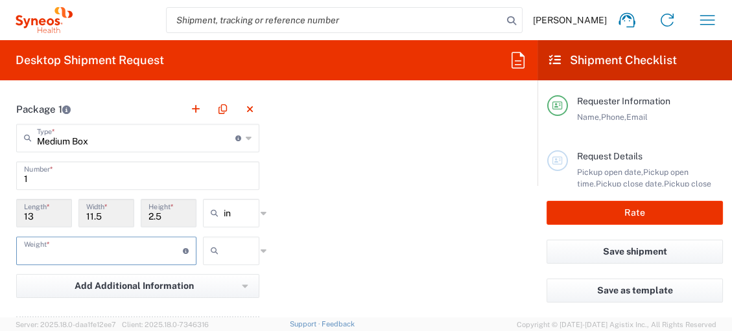
click at [88, 245] on input "number" at bounding box center [103, 249] width 159 height 23
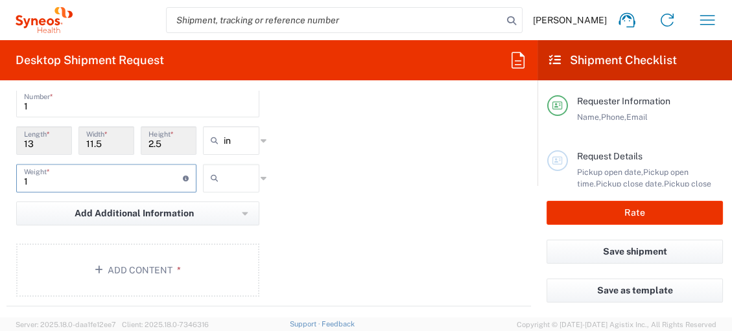
type input "1"
click at [247, 174] on input "text" at bounding box center [240, 178] width 32 height 21
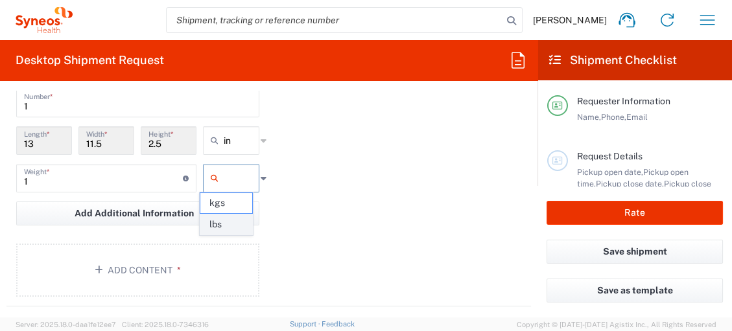
click at [234, 218] on span "lbs" at bounding box center [226, 224] width 52 height 20
type input "lbs"
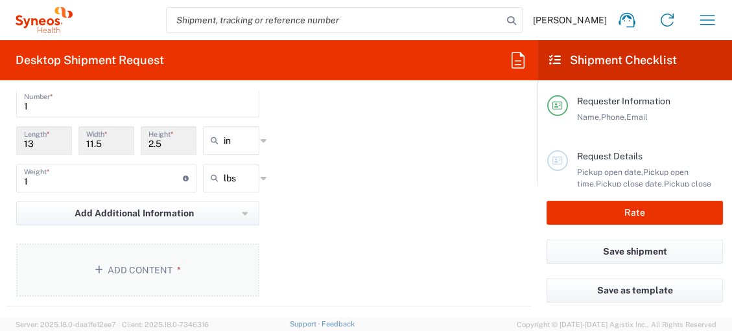
click at [161, 271] on button "Add Content *" at bounding box center [137, 270] width 243 height 53
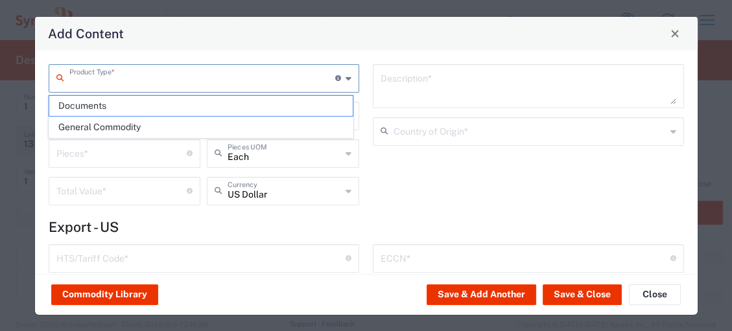
click at [189, 79] on input "text" at bounding box center [202, 77] width 266 height 23
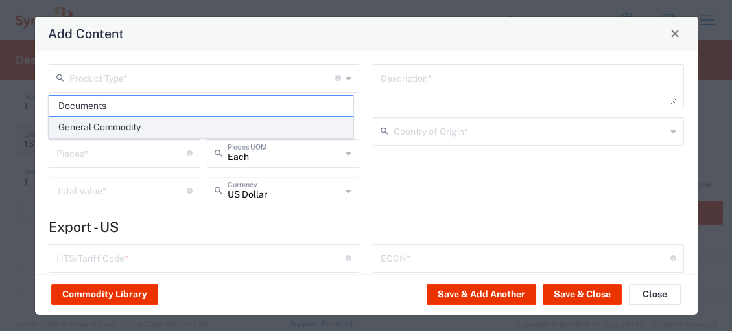
click at [183, 124] on span "General Commodity" at bounding box center [200, 127] width 303 height 20
type input "General Commodity"
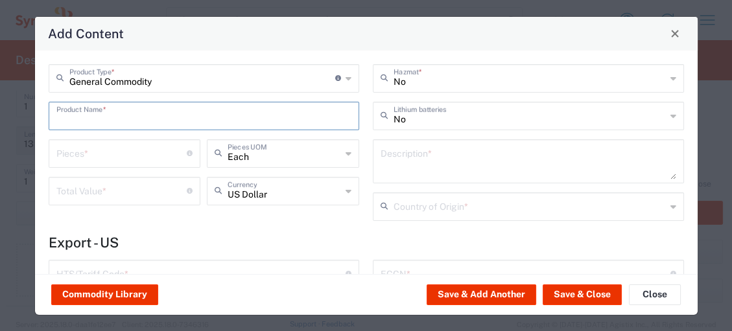
click at [181, 124] on input "text" at bounding box center [203, 115] width 295 height 23
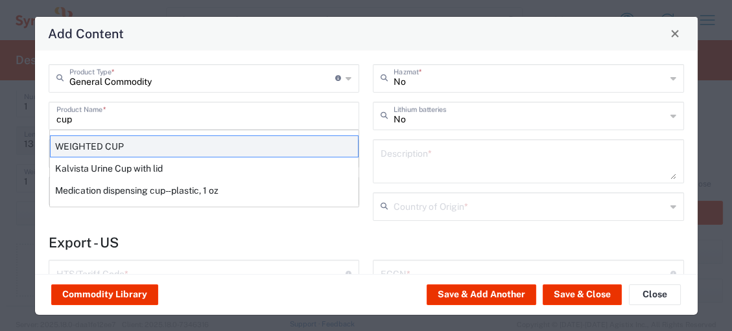
click at [182, 143] on div "WEIGHTED CUP" at bounding box center [204, 146] width 308 height 22
type input "WEIGHTED CUP"
type input "1"
type textarea "STAINLESS STEEL"
type input "[GEOGRAPHIC_DATA]"
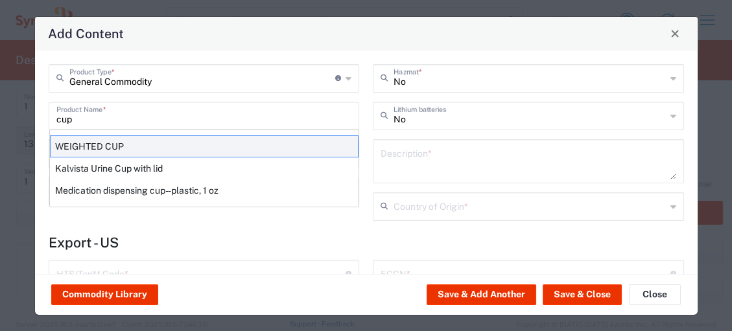
type input "7323.93.0080"
type input "BIS"
type input "EAR99"
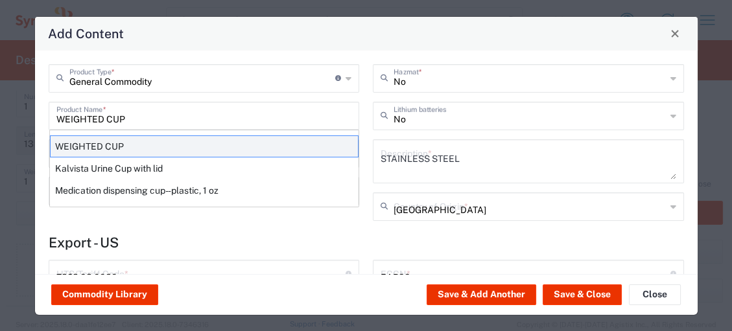
type input "NLR - No License Required"
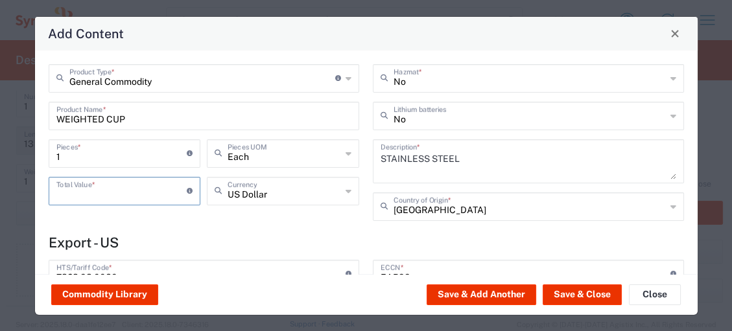
click at [143, 191] on input "number" at bounding box center [121, 190] width 131 height 23
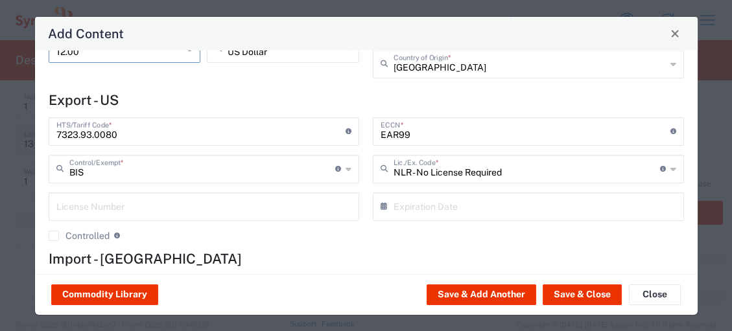
scroll to position [71, 0]
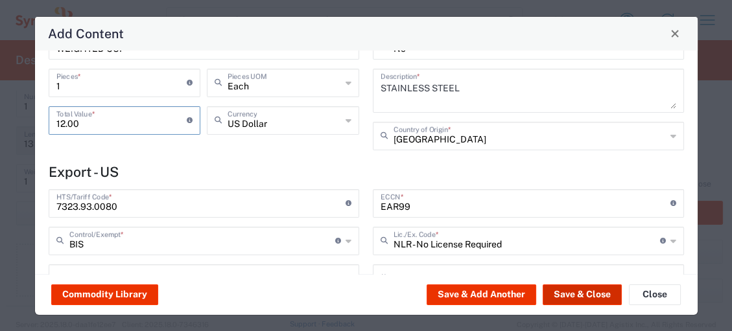
type input "12.00"
click at [581, 295] on button "Save & Close" at bounding box center [581, 294] width 79 height 21
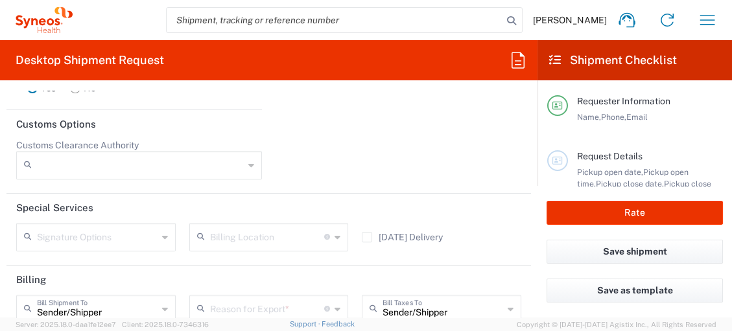
scroll to position [1800, 0]
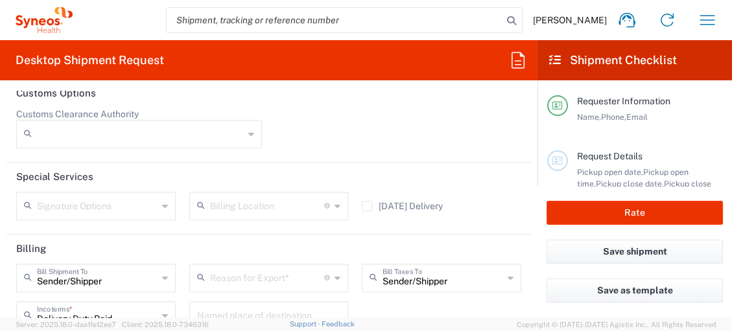
click at [248, 127] on icon at bounding box center [251, 134] width 6 height 21
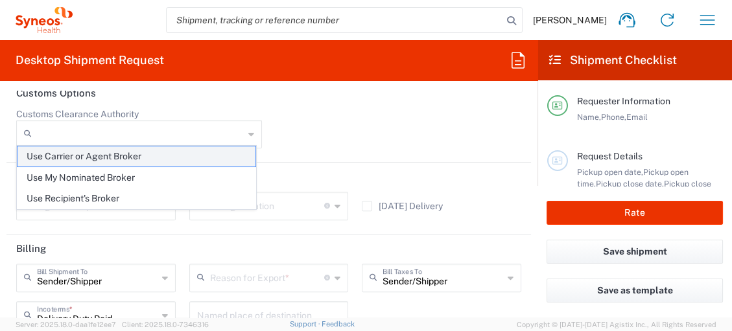
click at [163, 160] on span "Use Carrier or Agent Broker" at bounding box center [136, 156] width 238 height 20
type input "Use Carrier or Agent Broker"
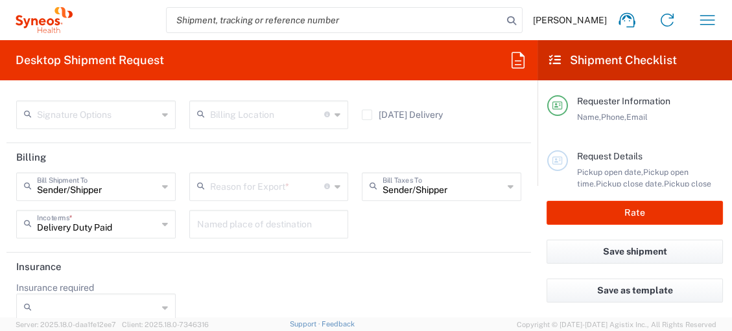
scroll to position [1902, 0]
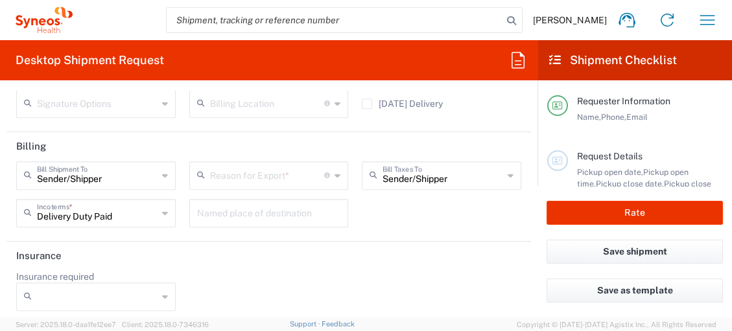
click at [162, 288] on icon at bounding box center [165, 296] width 6 height 21
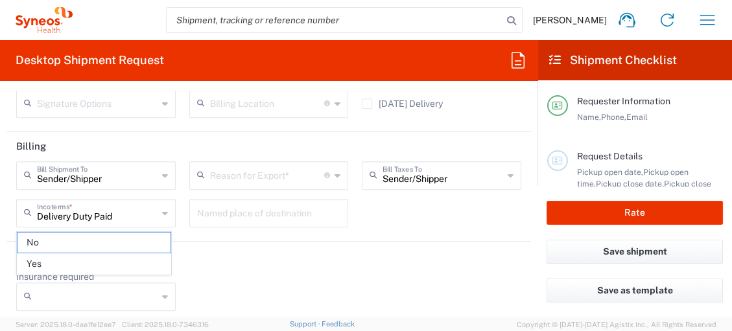
click at [281, 271] on div "Insurance required No Yes" at bounding box center [269, 295] width 518 height 49
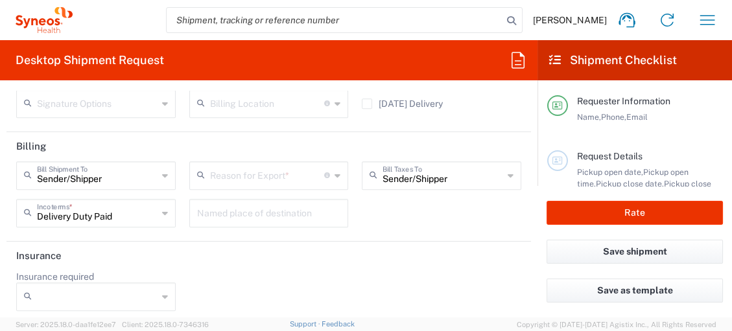
click at [162, 290] on icon at bounding box center [165, 296] width 6 height 21
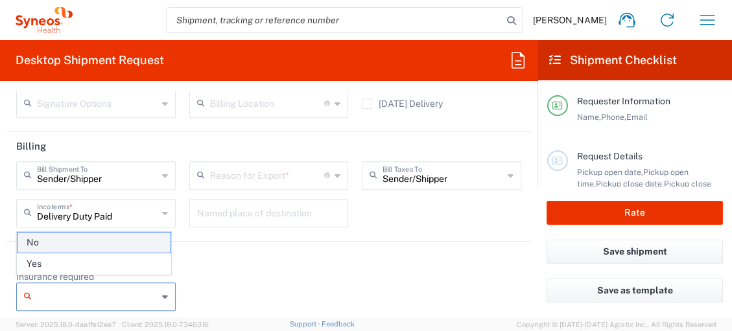
click at [102, 247] on span "No" at bounding box center [93, 243] width 153 height 20
type input "No"
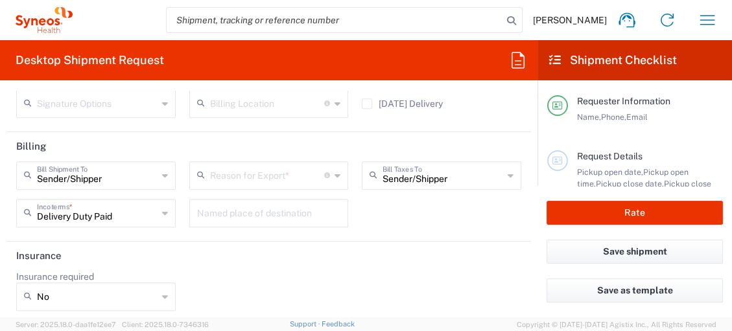
click at [297, 281] on div "Insurance required No No Yes" at bounding box center [269, 295] width 518 height 49
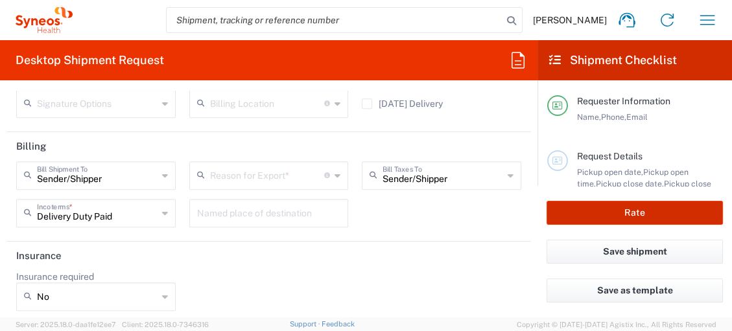
click at [597, 209] on button "Rate" at bounding box center [634, 213] width 176 height 24
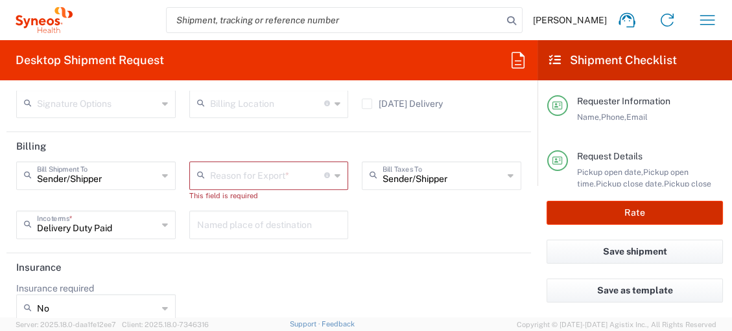
type input "8725 DEPARTMENTAL EXPENSE"
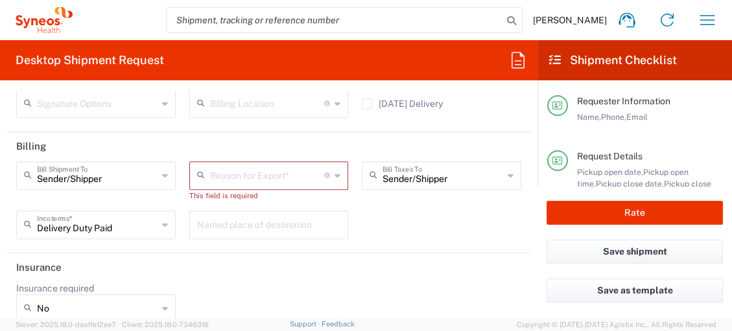
click at [334, 167] on icon at bounding box center [337, 175] width 6 height 21
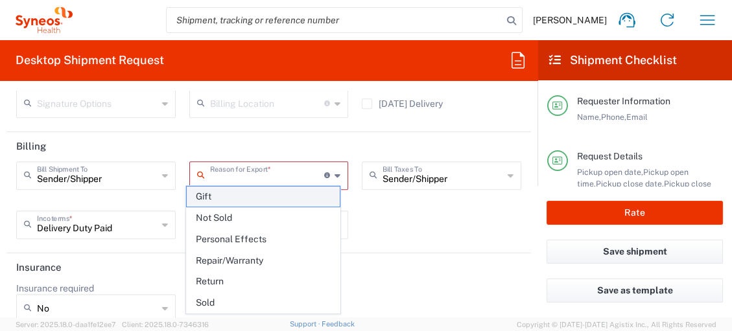
click at [292, 192] on span "Gift" at bounding box center [263, 197] width 153 height 20
type input "Gift"
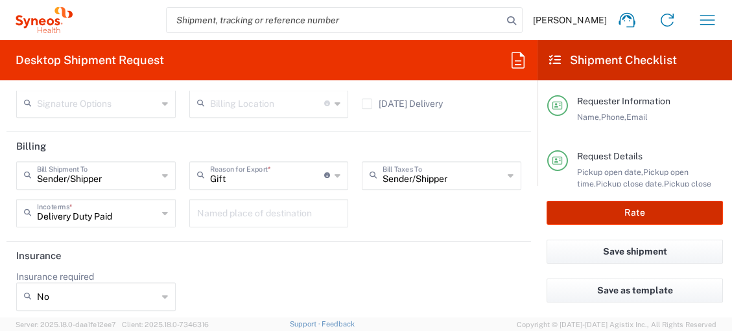
click at [629, 213] on button "Rate" at bounding box center [634, 213] width 176 height 24
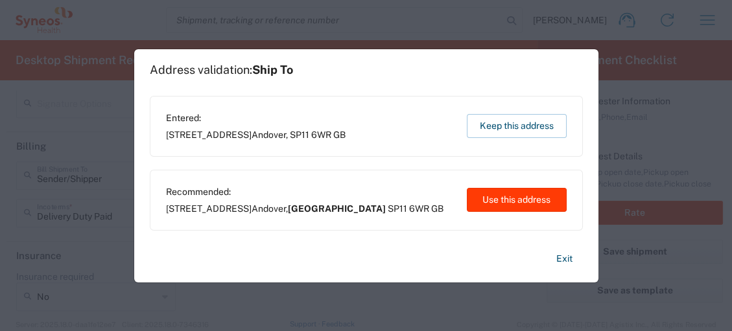
click at [505, 202] on button "Use this address" at bounding box center [517, 200] width 100 height 24
type input "England"
type input "[GEOGRAPHIC_DATA]"
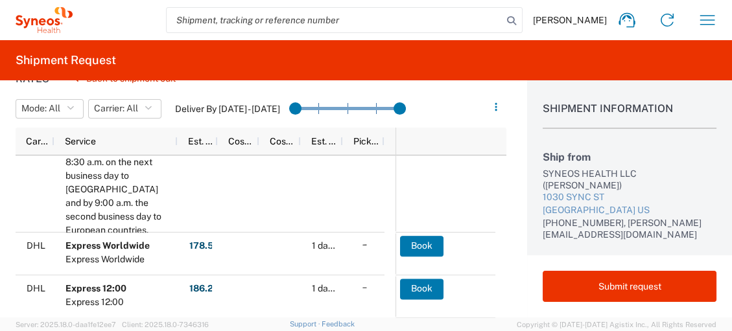
scroll to position [440, 0]
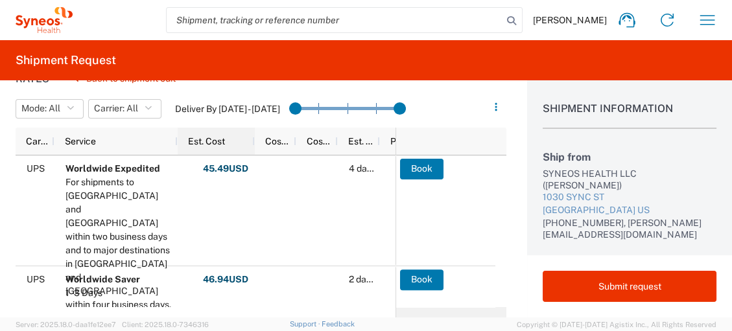
drag, startPoint x: 216, startPoint y: 141, endPoint x: 253, endPoint y: 141, distance: 36.9
click at [253, 141] on div at bounding box center [253, 141] width 5 height 27
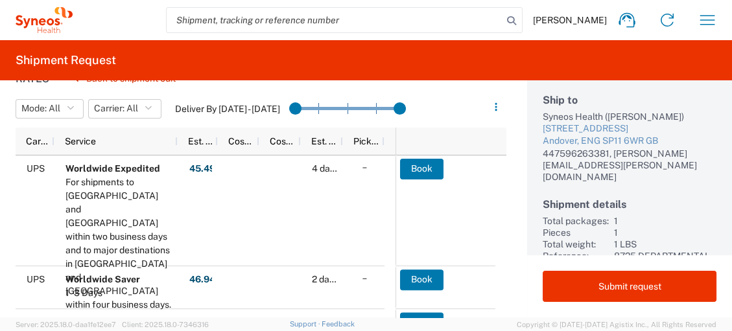
scroll to position [191, 0]
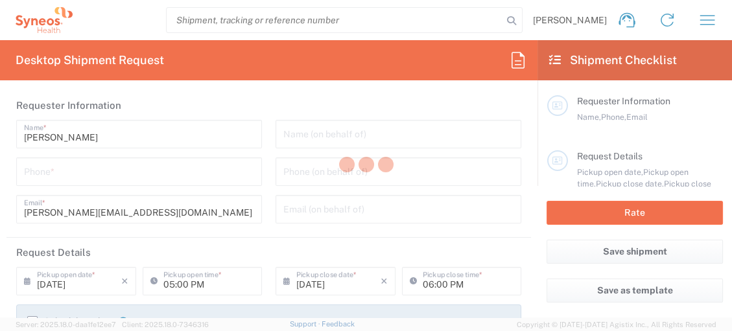
type input "8725"
type input "[US_STATE]"
type input "[GEOGRAPHIC_DATA]"
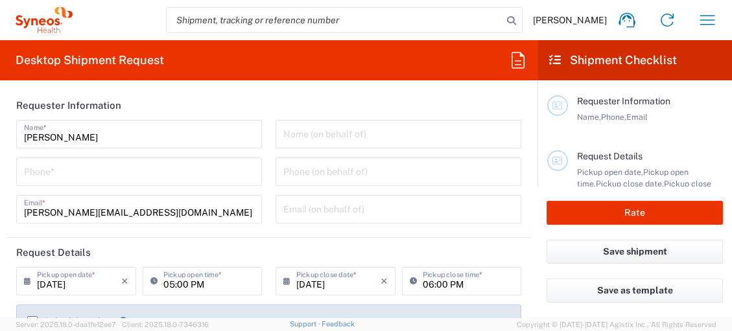
click at [93, 174] on input "tel" at bounding box center [139, 170] width 230 height 23
type input "Syneos Health, LLC-[GEOGRAPHIC_DATA] [GEOGRAPHIC_DATA] [GEOGRAPHIC_DATA]"
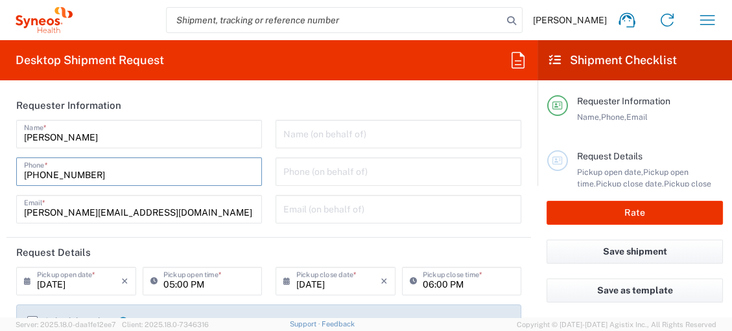
scroll to position [72, 0]
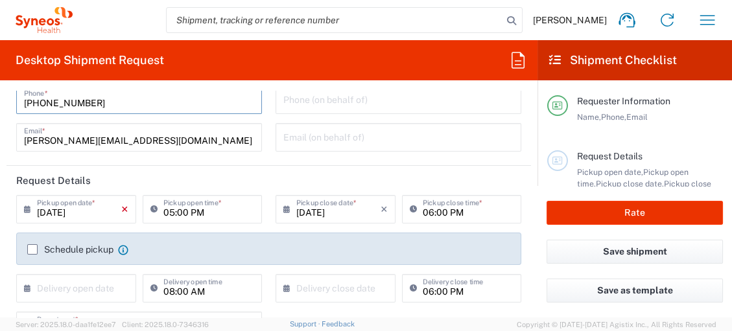
type input "[PHONE_NUMBER]"
click at [124, 208] on icon "×" at bounding box center [124, 209] width 7 height 21
click at [27, 209] on icon at bounding box center [30, 209] width 13 height 21
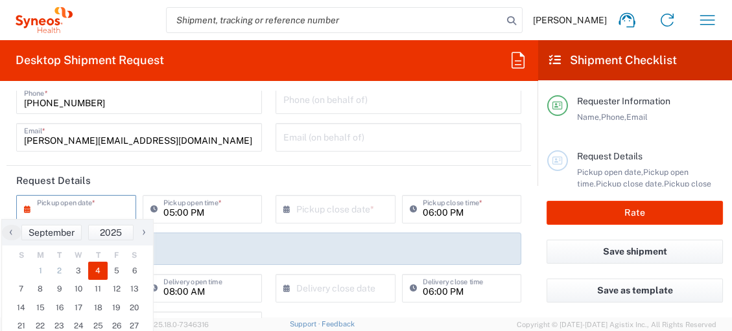
click at [97, 271] on span "4" at bounding box center [97, 271] width 19 height 18
type input "[DATE]"
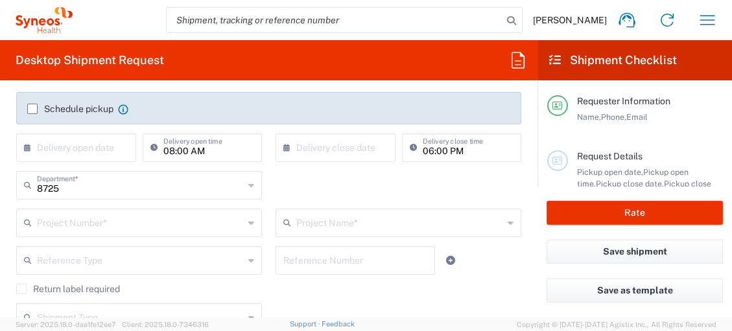
scroll to position [288, 0]
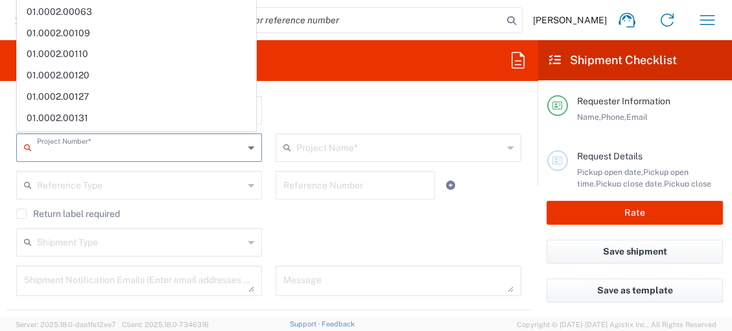
click at [157, 148] on input "text" at bounding box center [140, 146] width 207 height 23
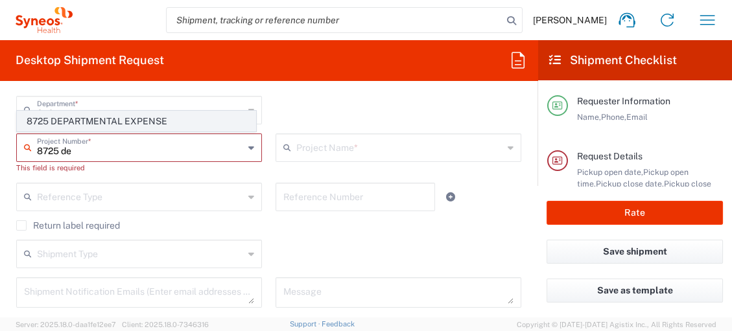
click at [156, 125] on span "8725 DEPARTMENTAL EXPENSE" at bounding box center [136, 121] width 238 height 20
type input "8725 DEPARTMENTAL EXPENSE"
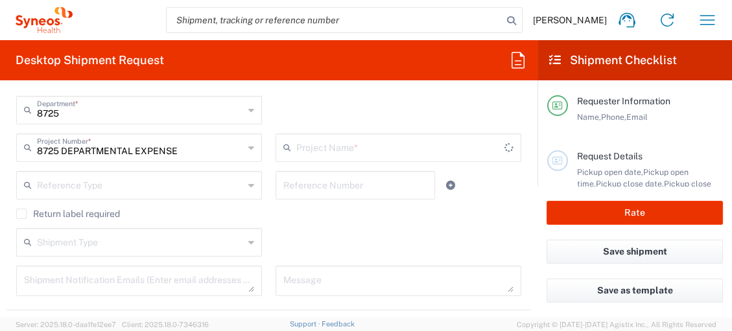
type input "8725 DEPARTMENTAL EXPENSE"
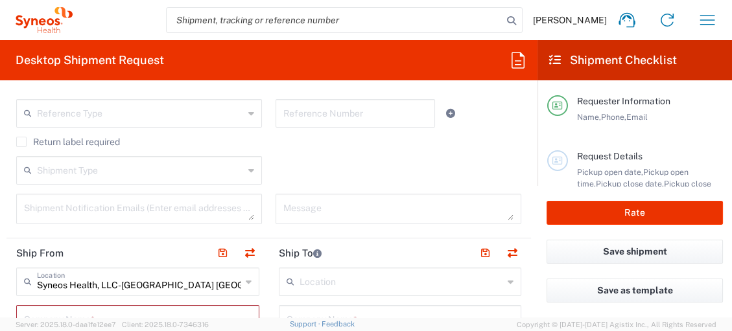
scroll to position [432, 0]
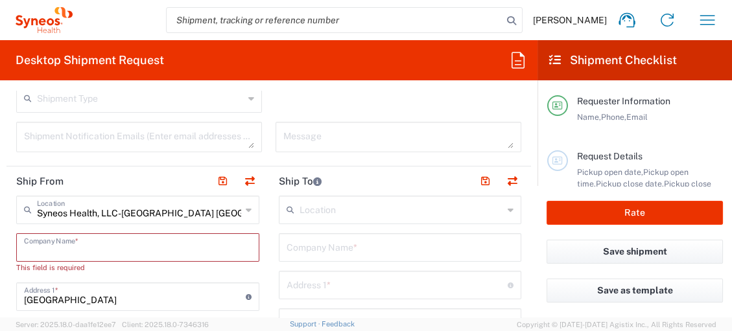
click at [179, 255] on input "text" at bounding box center [137, 246] width 227 height 23
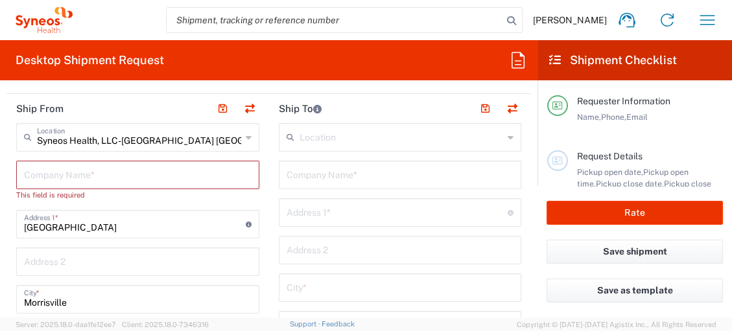
click at [239, 135] on div "Syneos Health, LLC-[GEOGRAPHIC_DATA] [GEOGRAPHIC_DATA] [GEOGRAPHIC_DATA] Locati…" at bounding box center [137, 137] width 243 height 29
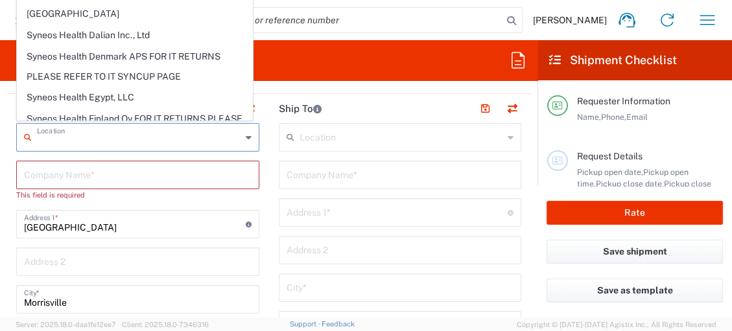
scroll to position [1727, 0]
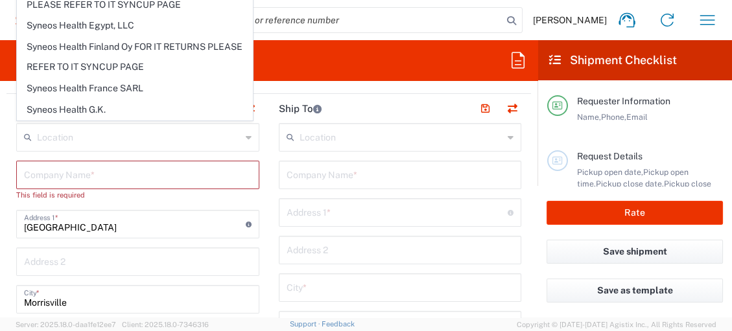
type input "SYNEOS HEALTH LLC [GEOGRAPHIC_DATA] [GEOGRAPHIC_DATA]"
type input "SYNEOS HEALTH LLC"
type input "1030 SYNC ST"
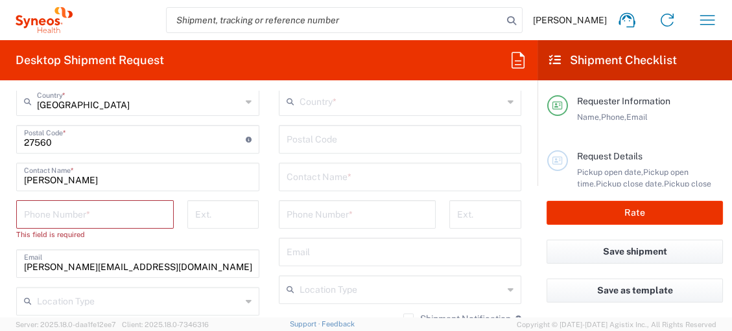
scroll to position [792, 0]
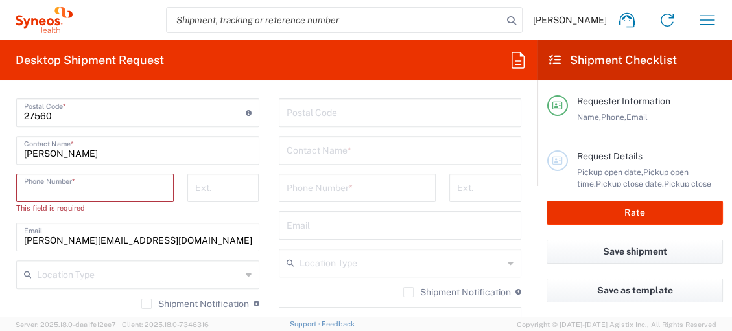
click at [76, 182] on input "tel" at bounding box center [95, 187] width 142 height 23
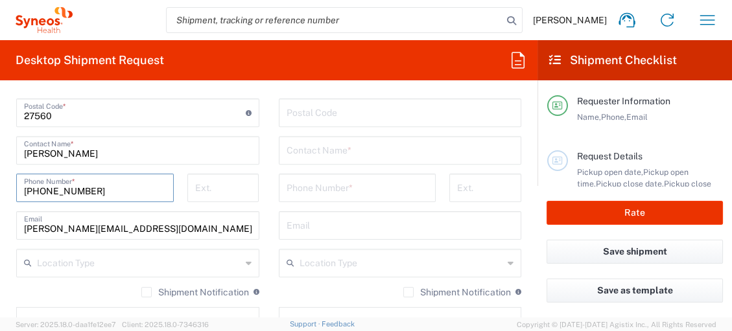
type input "[PHONE_NUMBER]"
click at [231, 260] on input "text" at bounding box center [139, 262] width 204 height 23
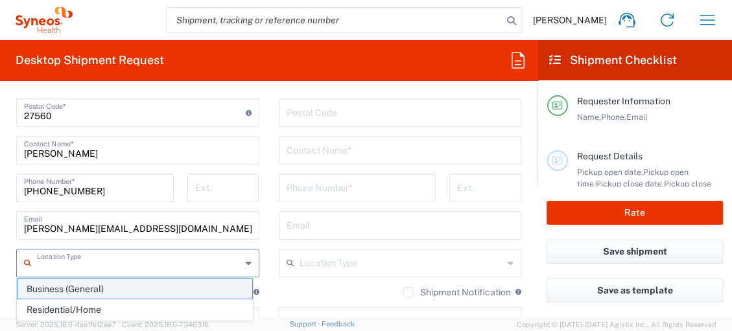
click at [165, 295] on span "Business (General)" at bounding box center [134, 289] width 235 height 20
type input "Business (General)"
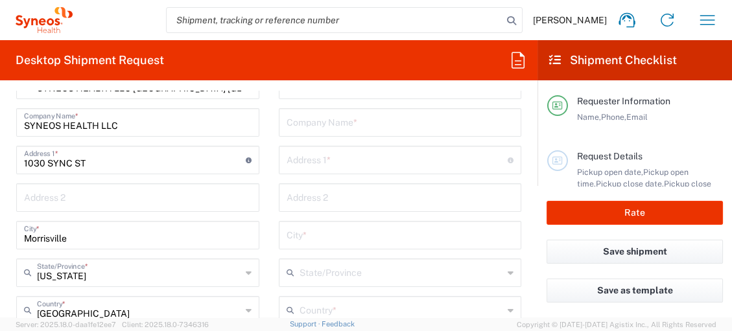
scroll to position [504, 0]
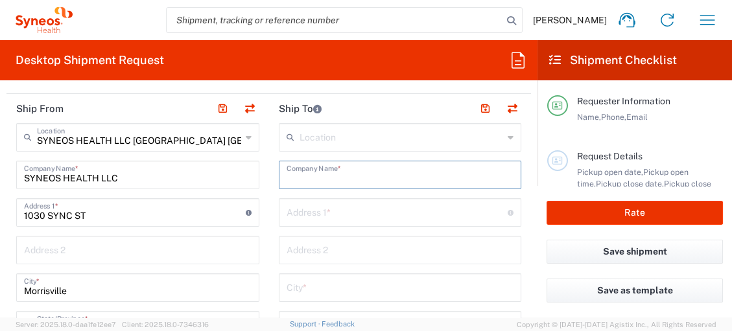
click at [332, 177] on input "text" at bounding box center [399, 174] width 227 height 23
type input "Syneos Health"
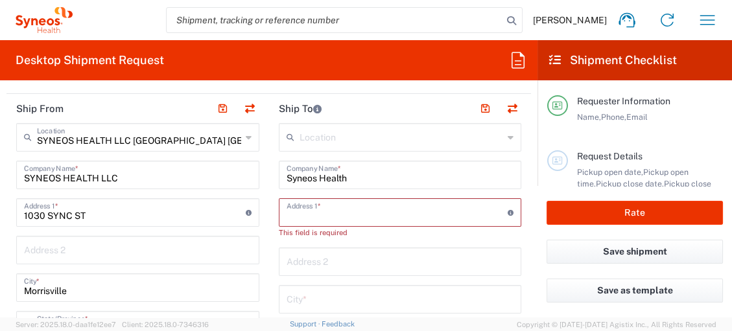
click at [364, 212] on input "text" at bounding box center [397, 211] width 222 height 23
paste input "[STREET_ADDRESS]"
type input "[STREET_ADDRESS]"
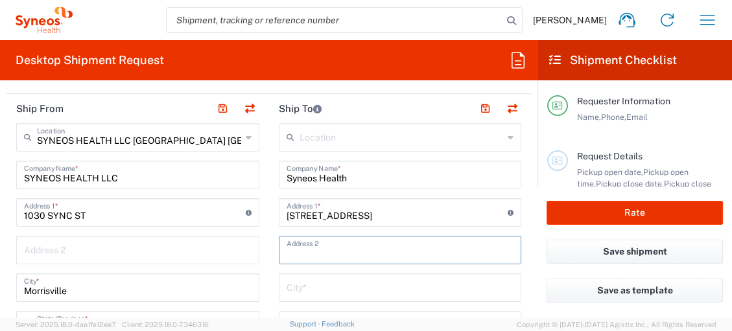
click at [334, 253] on input "text" at bounding box center [399, 249] width 227 height 23
click at [330, 295] on input "text" at bounding box center [399, 286] width 227 height 23
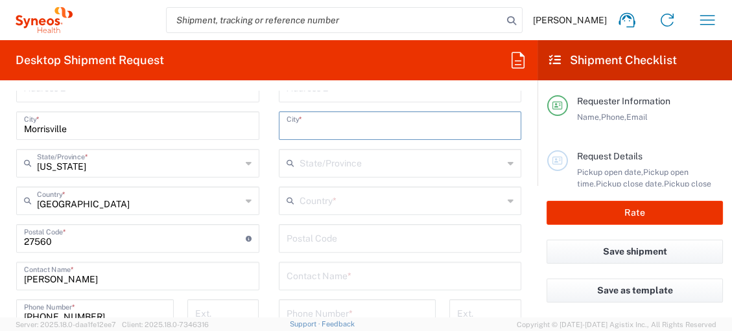
scroll to position [648, 0]
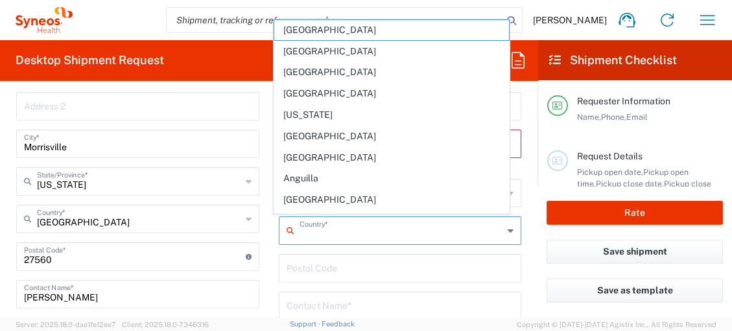
click at [344, 221] on input "text" at bounding box center [401, 229] width 204 height 23
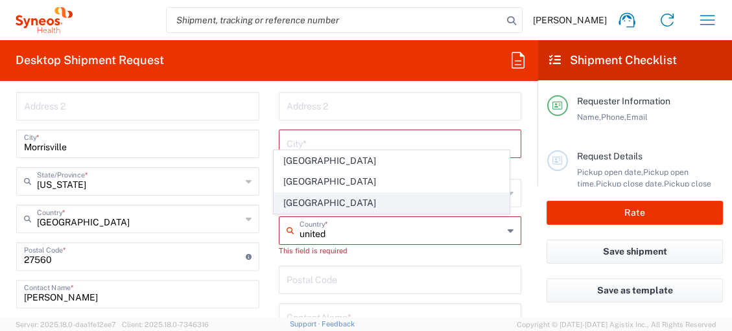
click at [304, 203] on span "[GEOGRAPHIC_DATA]" at bounding box center [391, 203] width 235 height 20
type input "[GEOGRAPHIC_DATA]"
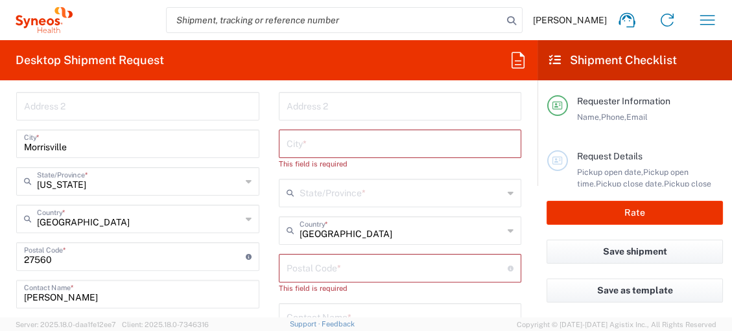
click at [312, 144] on input "text" at bounding box center [399, 143] width 227 height 23
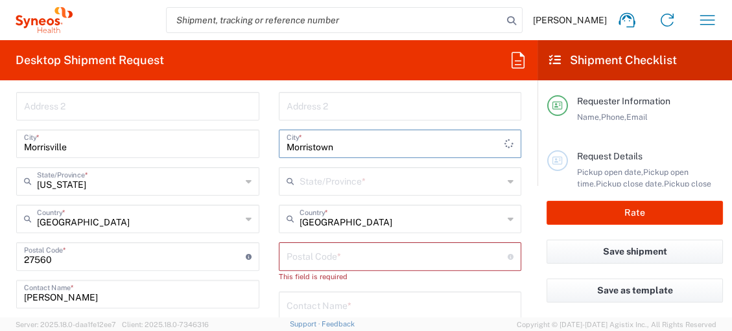
type input "Morristown"
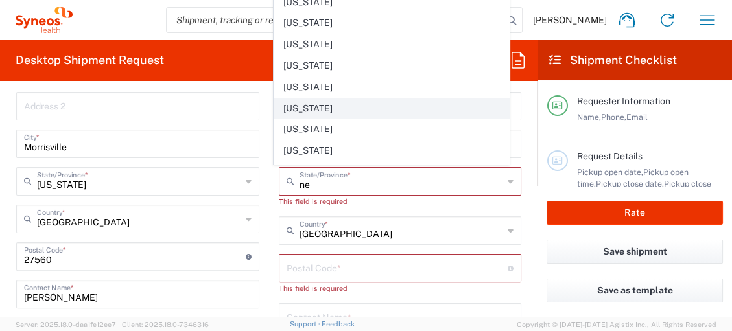
click at [316, 112] on span "[US_STATE]" at bounding box center [391, 108] width 235 height 20
type input "[US_STATE]"
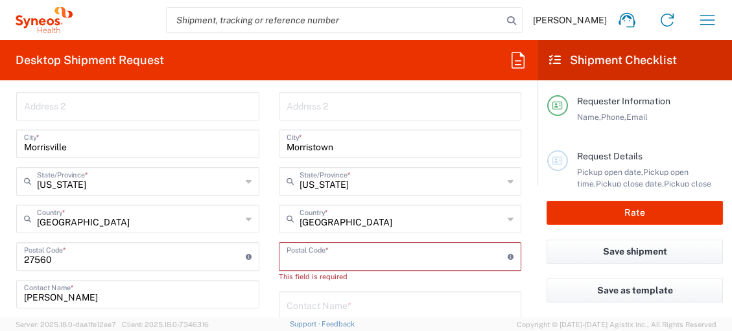
click at [356, 253] on input "undefined" at bounding box center [397, 255] width 222 height 23
paste input "07960"
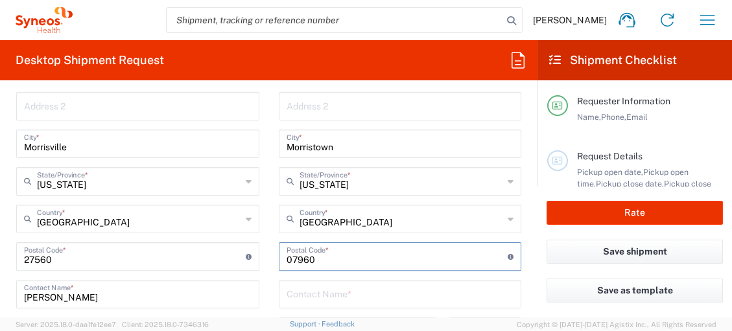
type input "07960"
click at [338, 297] on input "text" at bounding box center [399, 293] width 227 height 23
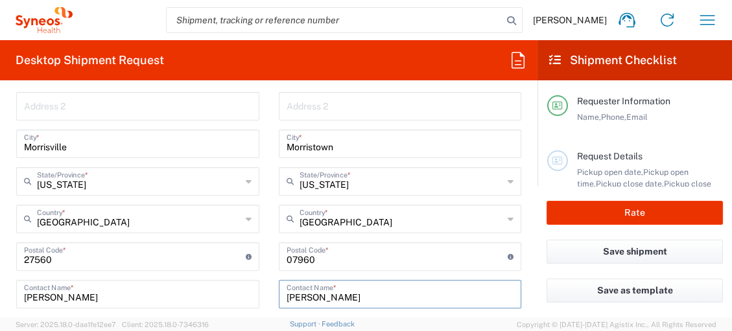
type input "[PERSON_NAME]"
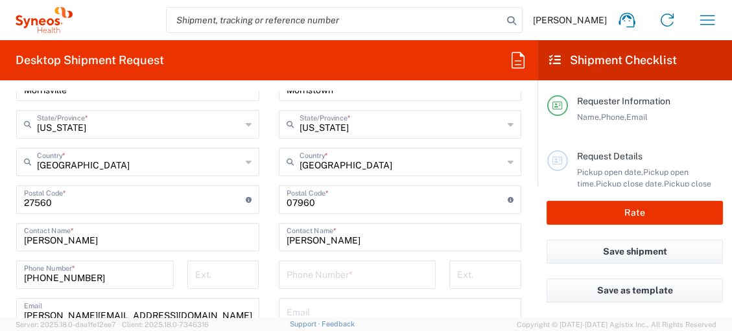
scroll to position [792, 0]
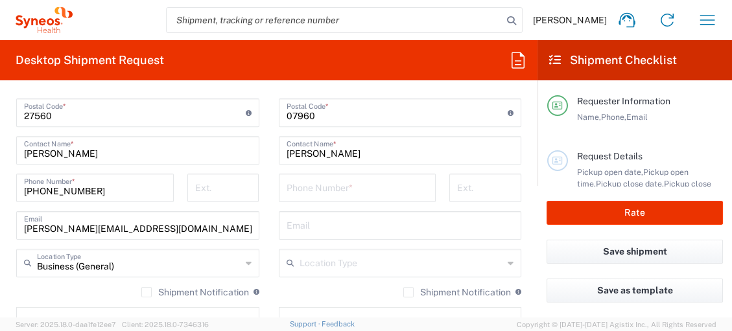
click at [306, 220] on input "text" at bounding box center [399, 224] width 227 height 23
paste input "[PERSON_NAME][EMAIL_ADDRESS][PERSON_NAME][DOMAIN_NAME]"
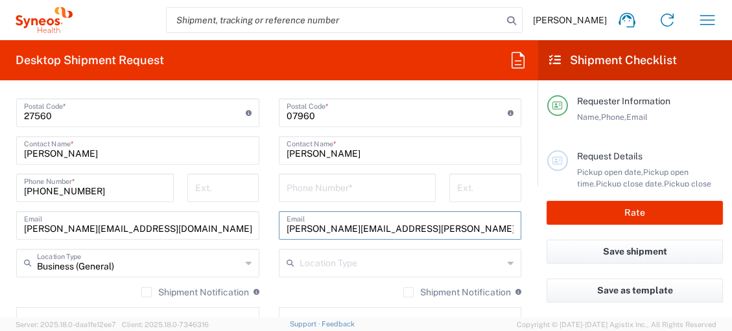
type input "[PERSON_NAME][EMAIL_ADDRESS][PERSON_NAME][DOMAIN_NAME]"
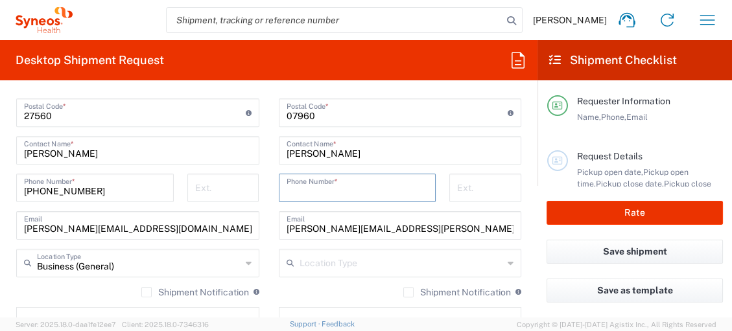
click at [303, 189] on input "tel" at bounding box center [357, 187] width 142 height 23
paste input "[PHONE_NUMBER]"
drag, startPoint x: 291, startPoint y: 187, endPoint x: 277, endPoint y: 189, distance: 13.7
click at [279, 189] on div "[PHONE_NUMBER] Phone Number *" at bounding box center [357, 188] width 157 height 29
type input "[PHONE_NUMBER]"
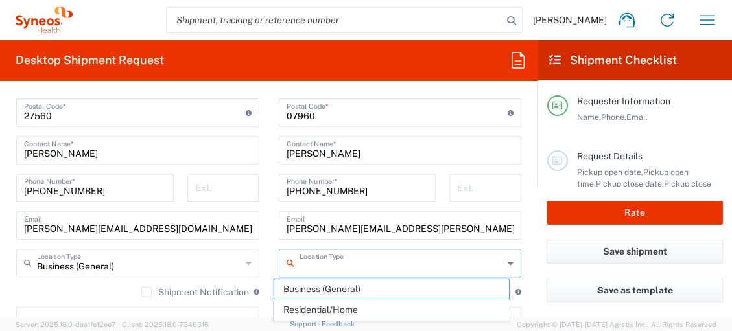
click at [376, 264] on input "text" at bounding box center [401, 262] width 204 height 23
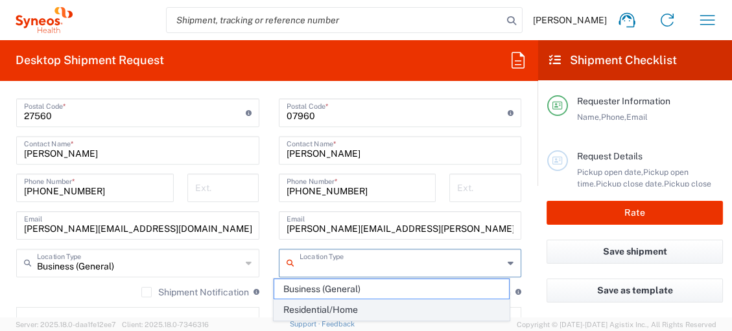
click at [371, 311] on span "Residential/Home" at bounding box center [391, 310] width 235 height 20
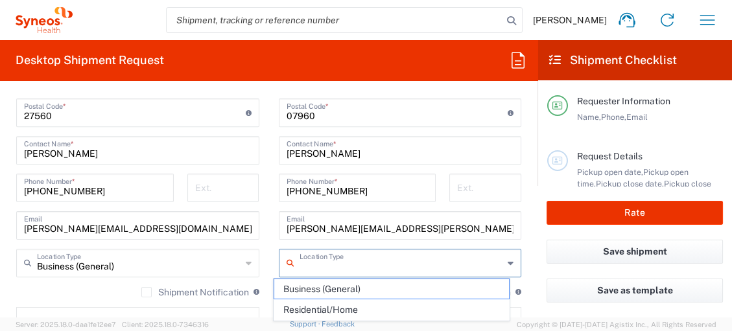
type input "Residential/Home"
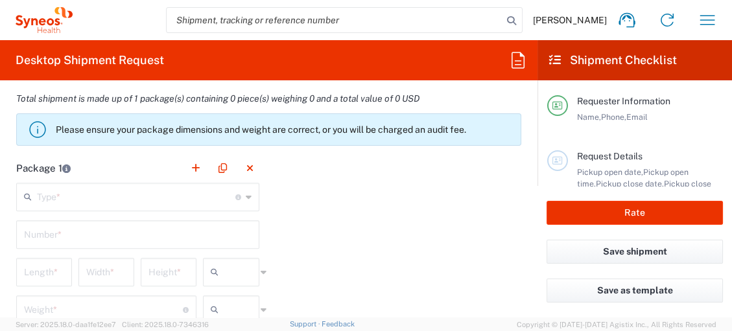
scroll to position [1151, 0]
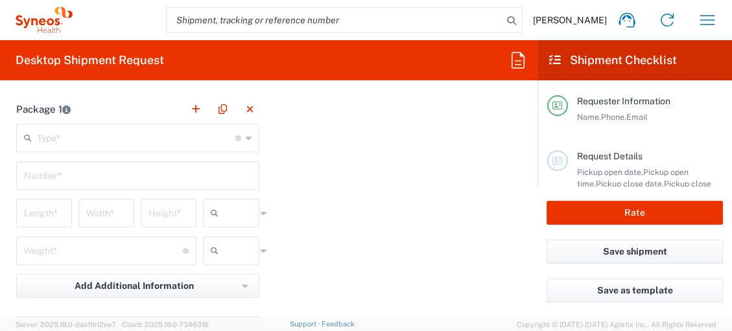
click at [192, 139] on input "text" at bounding box center [136, 137] width 198 height 23
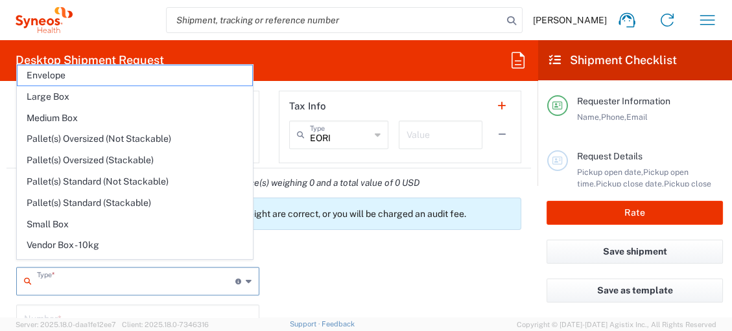
scroll to position [1008, 0]
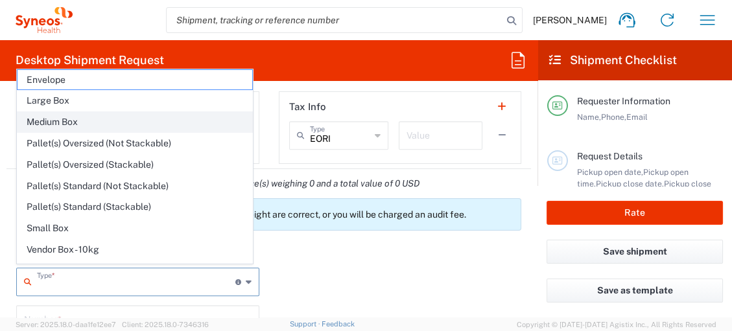
click at [118, 126] on span "Medium Box" at bounding box center [134, 122] width 235 height 20
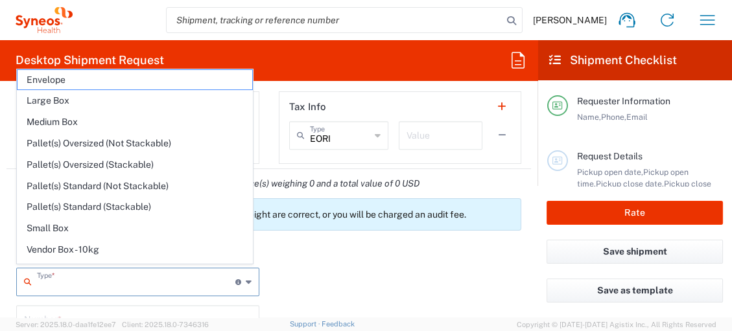
type input "Medium Box"
type input "13"
type input "11.5"
type input "2.5"
type input "in"
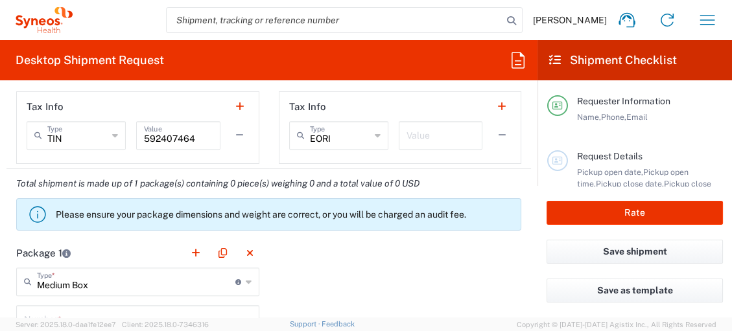
scroll to position [1151, 0]
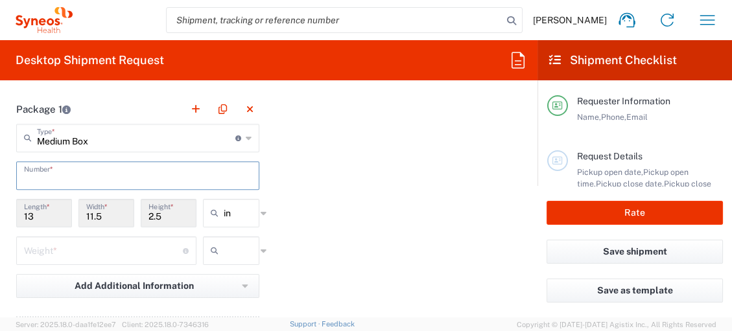
click at [185, 178] on input "text" at bounding box center [137, 174] width 227 height 23
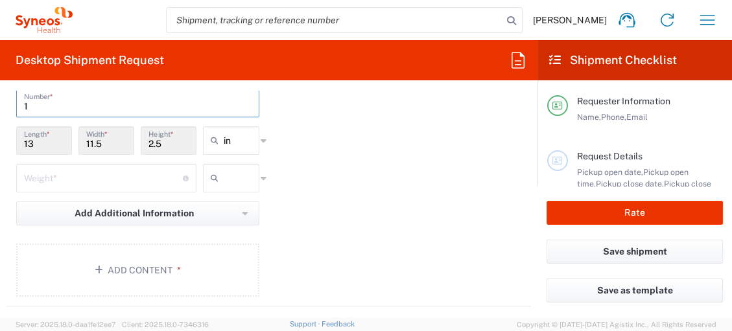
type input "1"
click at [163, 177] on input "number" at bounding box center [103, 177] width 159 height 23
type input "1"
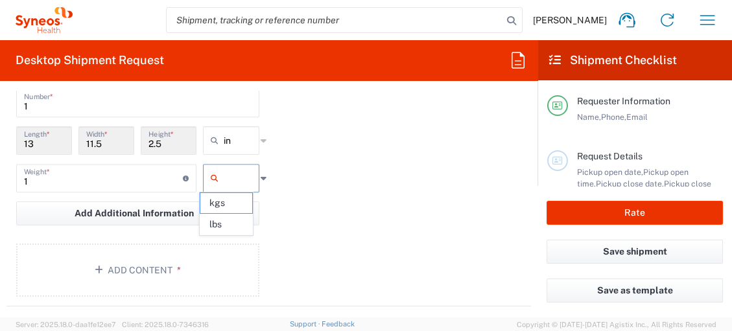
click at [234, 177] on input "text" at bounding box center [240, 178] width 32 height 21
click at [231, 218] on span "lbs" at bounding box center [226, 224] width 52 height 20
type input "lbs"
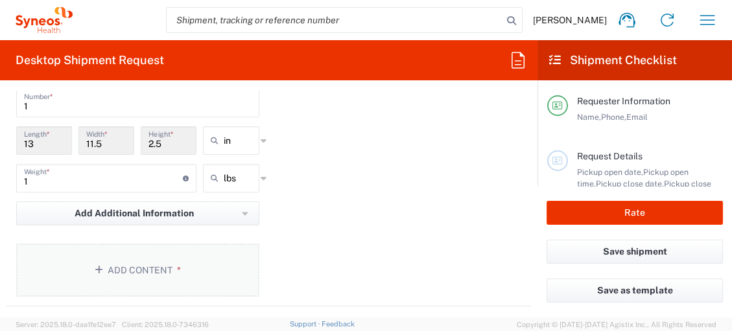
click at [172, 268] on span "*" at bounding box center [176, 270] width 8 height 10
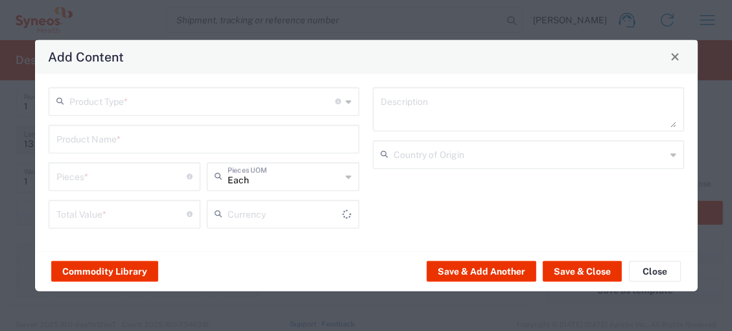
type input "US Dollar"
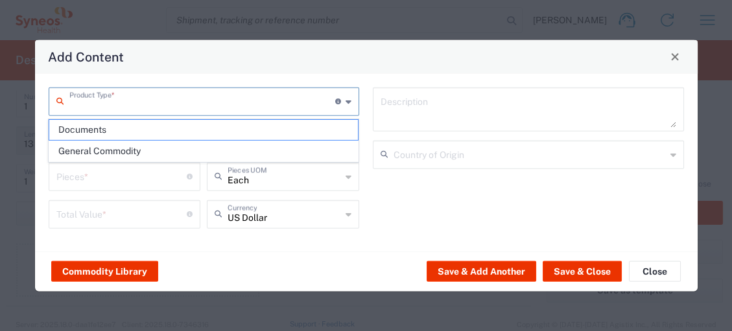
click at [133, 96] on input "text" at bounding box center [202, 100] width 266 height 23
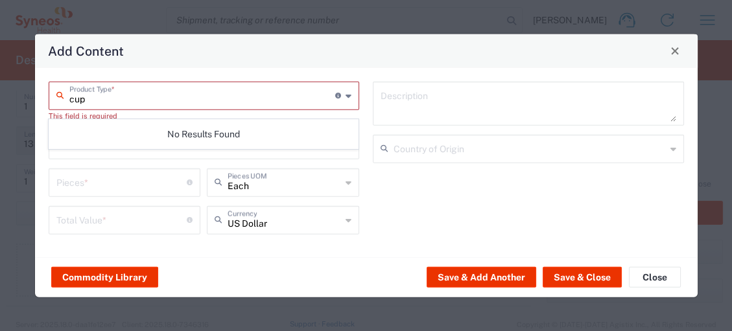
click at [152, 93] on input "cup" at bounding box center [202, 94] width 266 height 23
click at [259, 84] on input "cup" at bounding box center [202, 94] width 266 height 23
type input "cup"
click at [349, 96] on icon at bounding box center [348, 95] width 6 height 21
click at [660, 275] on button "Close" at bounding box center [655, 277] width 52 height 21
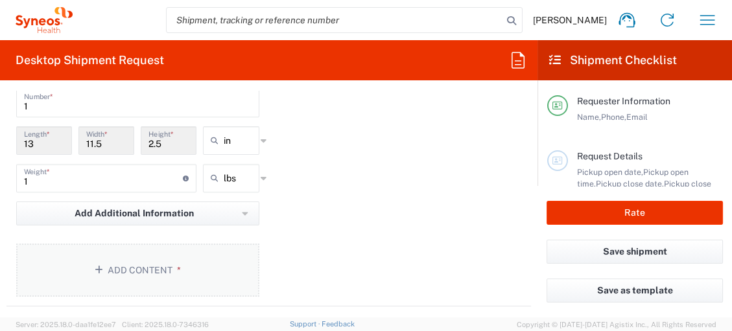
click at [130, 265] on button "Add Content *" at bounding box center [137, 270] width 243 height 53
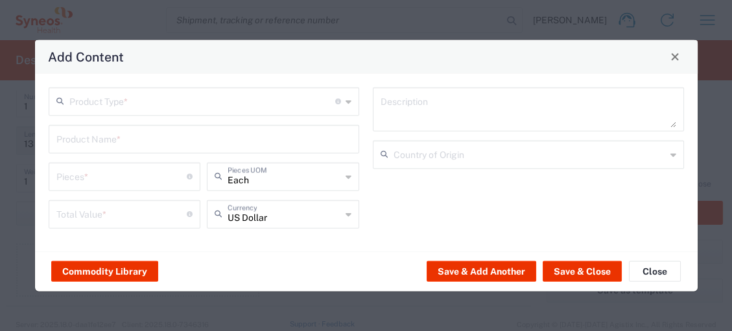
click at [149, 102] on input "text" at bounding box center [202, 100] width 266 height 23
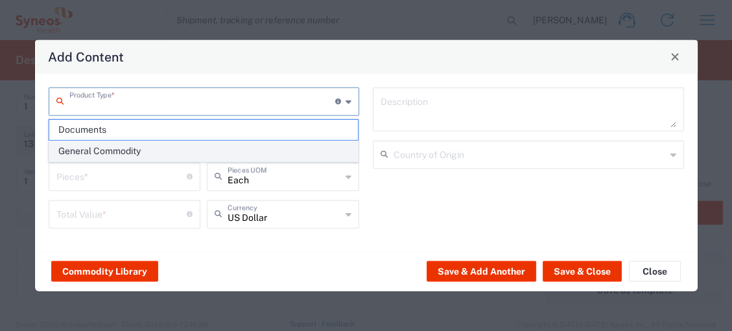
click at [130, 156] on span "General Commodity" at bounding box center [203, 151] width 308 height 20
type input "General Commodity"
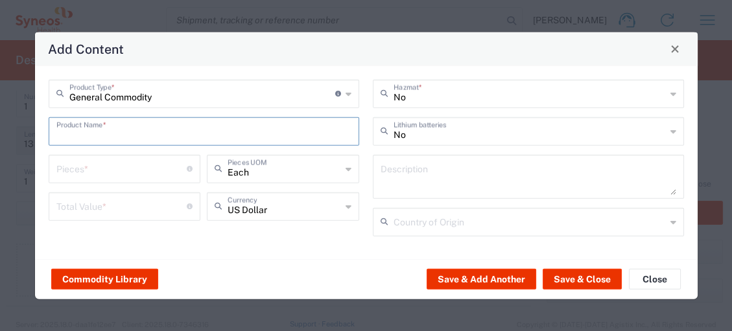
click at [126, 137] on input "text" at bounding box center [203, 130] width 295 height 23
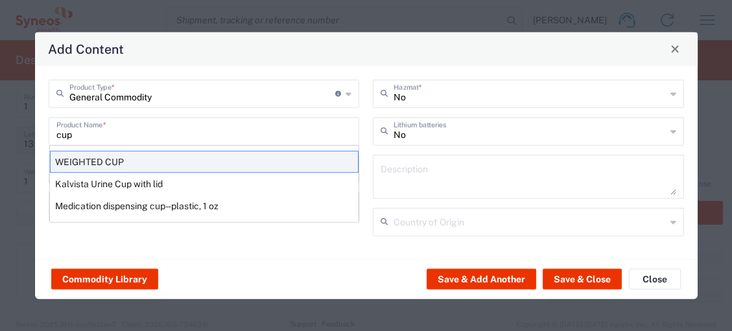
click at [114, 166] on div "WEIGHTED CUP" at bounding box center [204, 161] width 308 height 22
type input "WEIGHTED CUP"
type input "1"
type textarea "STAINLESS STEEL"
type input "[GEOGRAPHIC_DATA]"
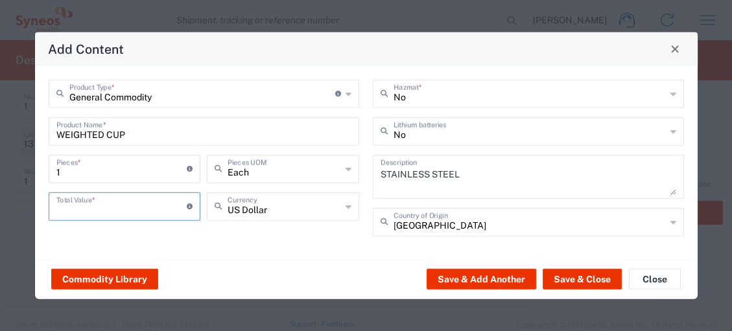
click at [134, 203] on input "number" at bounding box center [121, 205] width 131 height 23
type input "12.00"
click at [582, 282] on button "Save & Close" at bounding box center [581, 279] width 79 height 21
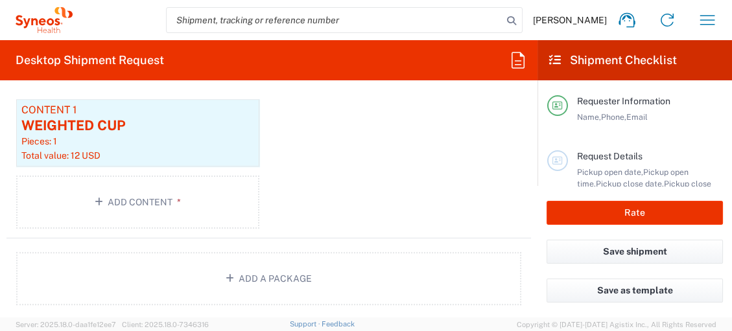
scroll to position [1368, 0]
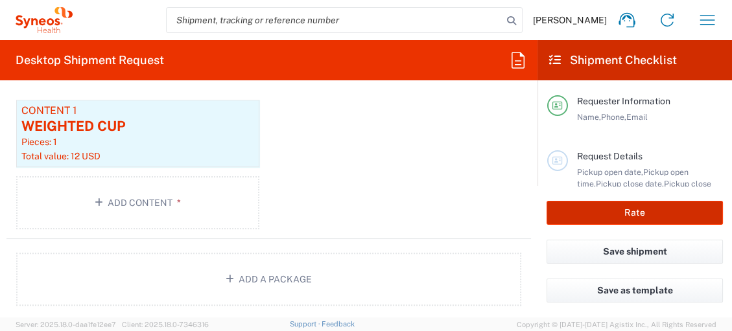
click at [597, 215] on button "Rate" at bounding box center [634, 213] width 176 height 24
type input "8725 DEPARTMENTAL EXPENSE"
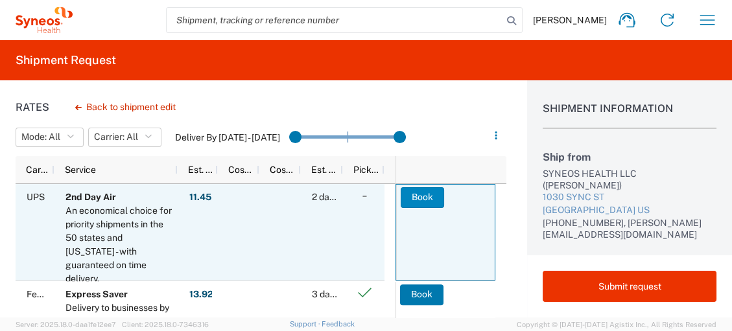
click at [417, 196] on button "Book" at bounding box center [421, 197] width 43 height 21
